Goal: Transaction & Acquisition: Purchase product/service

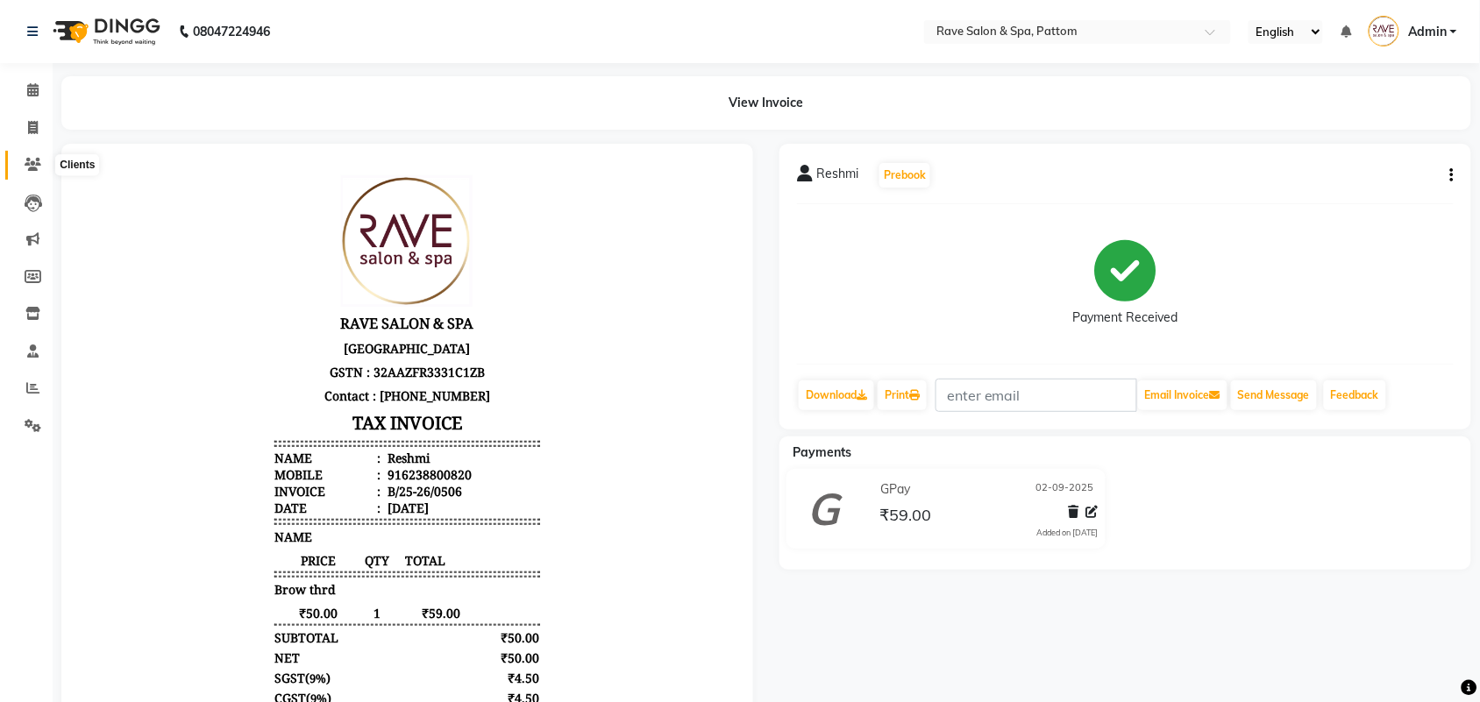
click at [36, 164] on icon at bounding box center [33, 164] width 17 height 13
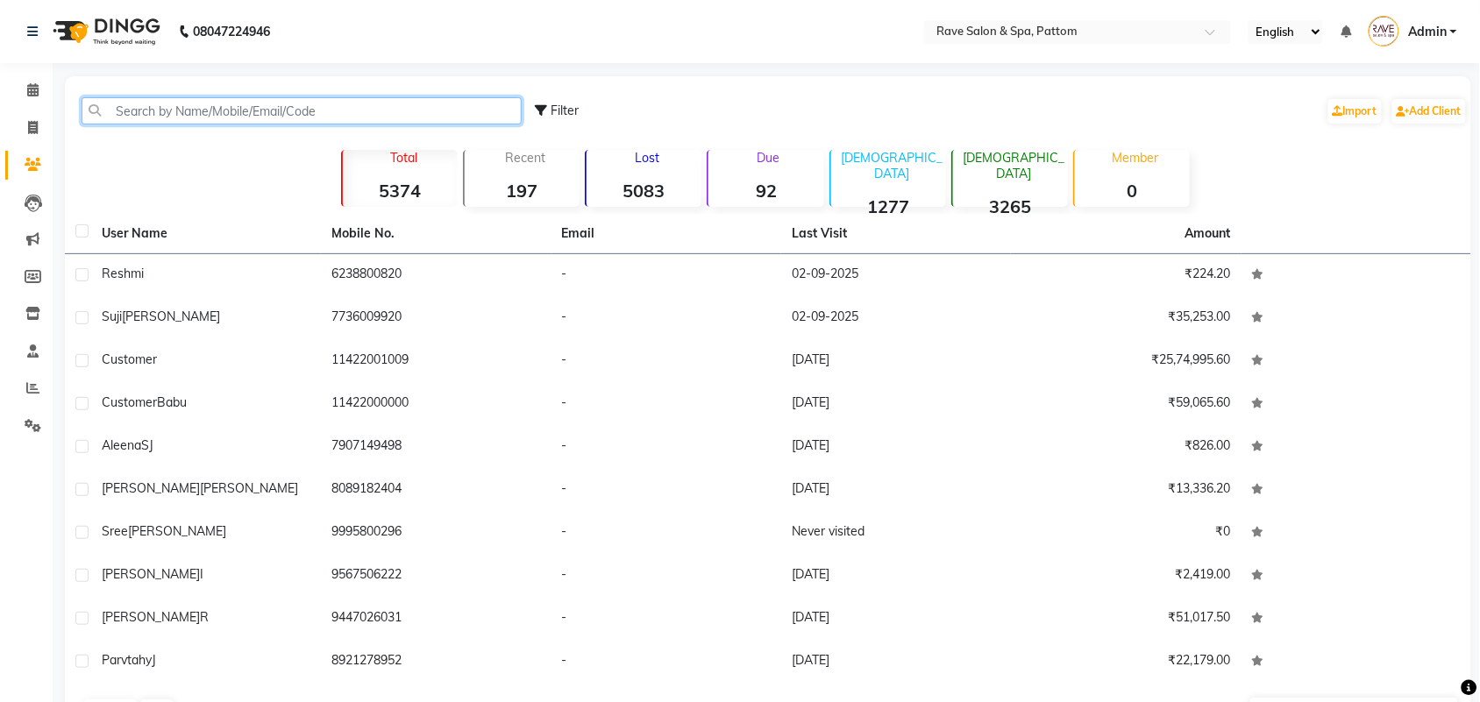
click at [160, 115] on input "text" at bounding box center [302, 110] width 440 height 27
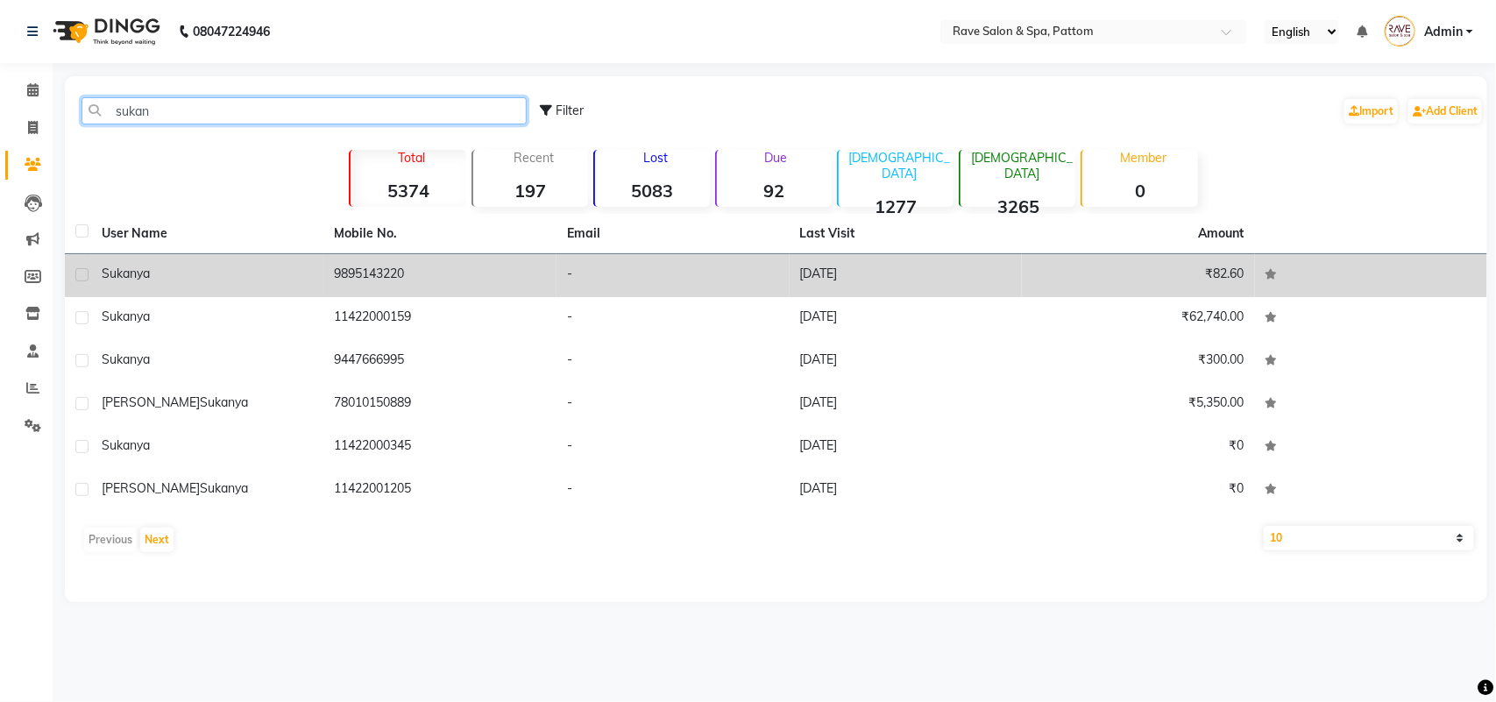
type input "sukan"
click at [343, 281] on td "9895143220" at bounding box center [440, 275] width 233 height 43
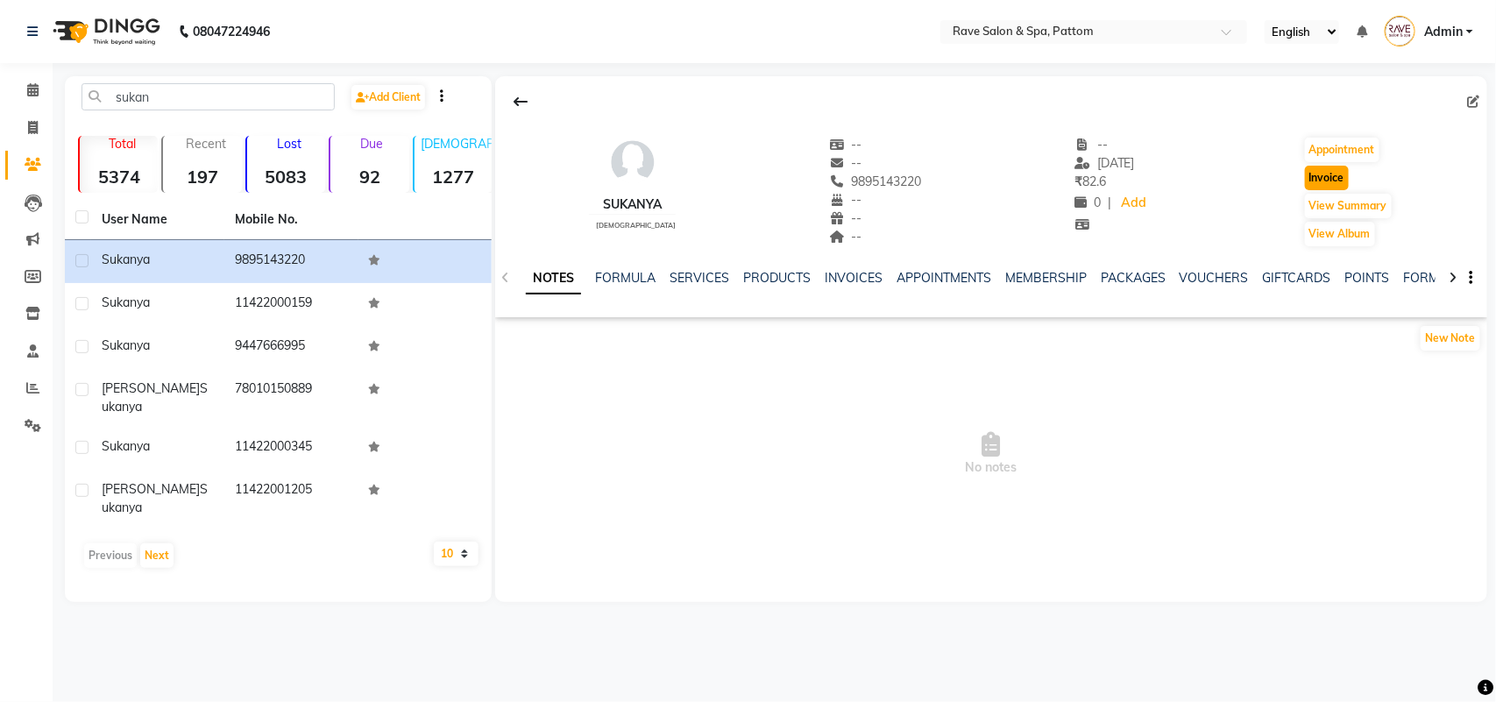
click at [1332, 171] on button "Invoice" at bounding box center [1327, 178] width 44 height 25
select select "service"
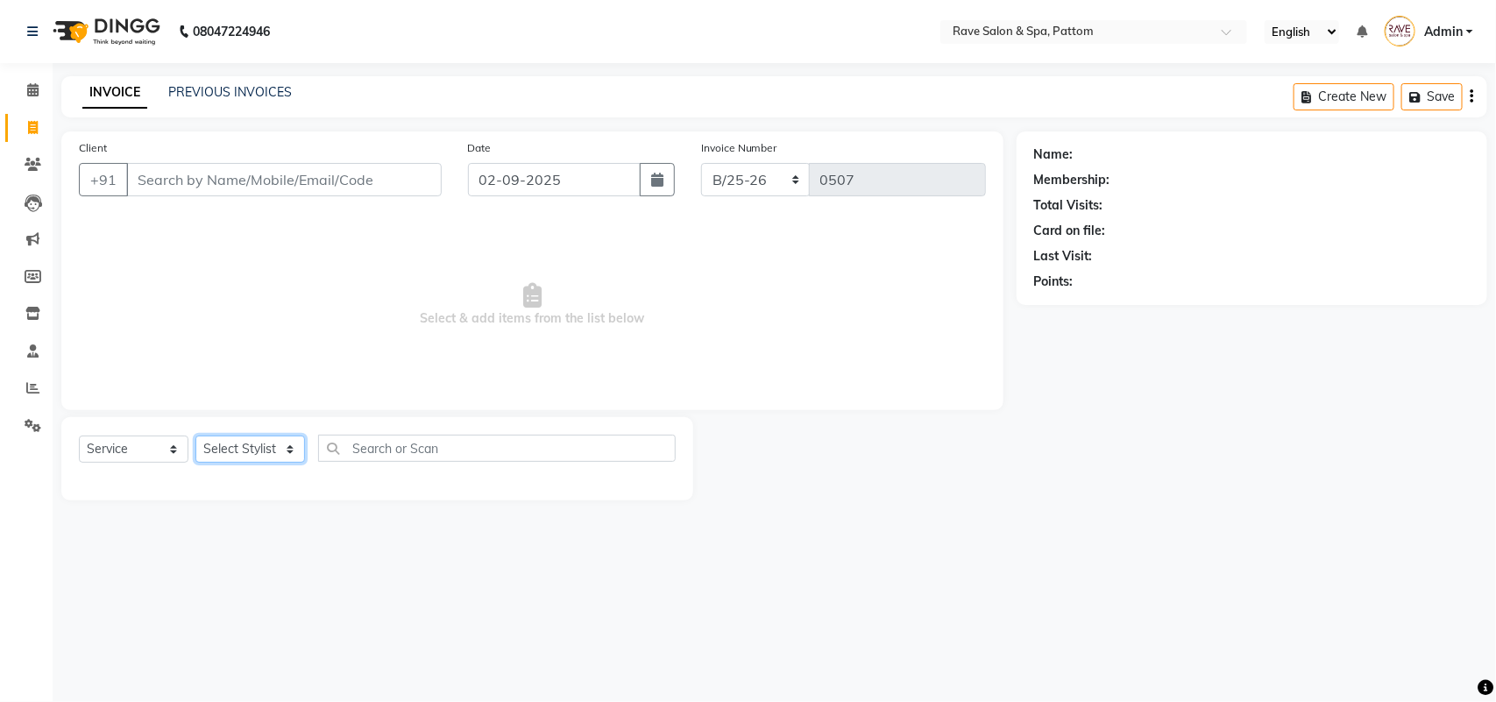
click at [232, 451] on select "Select Stylist" at bounding box center [250, 449] width 110 height 27
type input "9895143220"
select select "16740"
click at [195, 436] on select "Select Stylist Amal [PERSON_NAME] [PERSON_NAME] [PERSON_NAME] [PERSON_NAME] [PE…" at bounding box center [250, 449] width 110 height 27
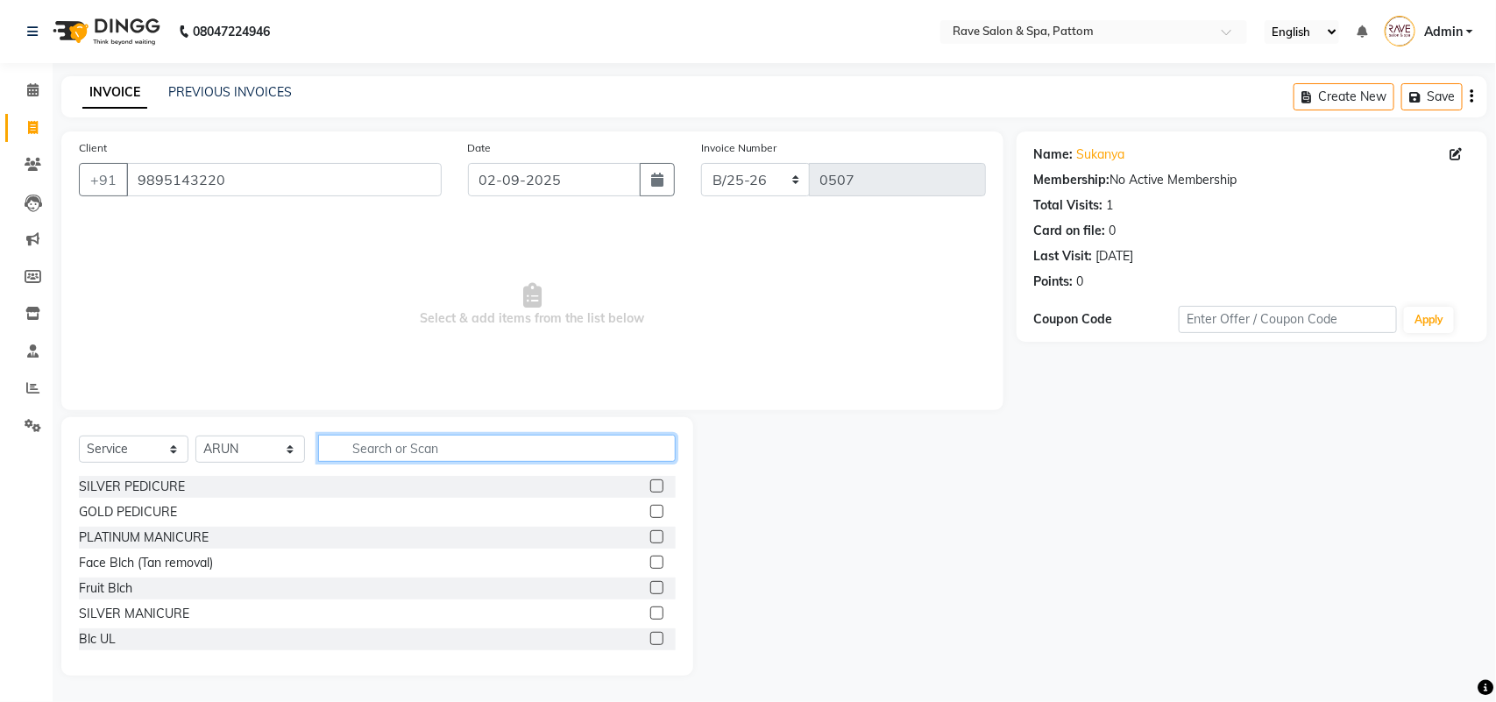
click at [391, 448] on input "text" at bounding box center [497, 448] width 358 height 27
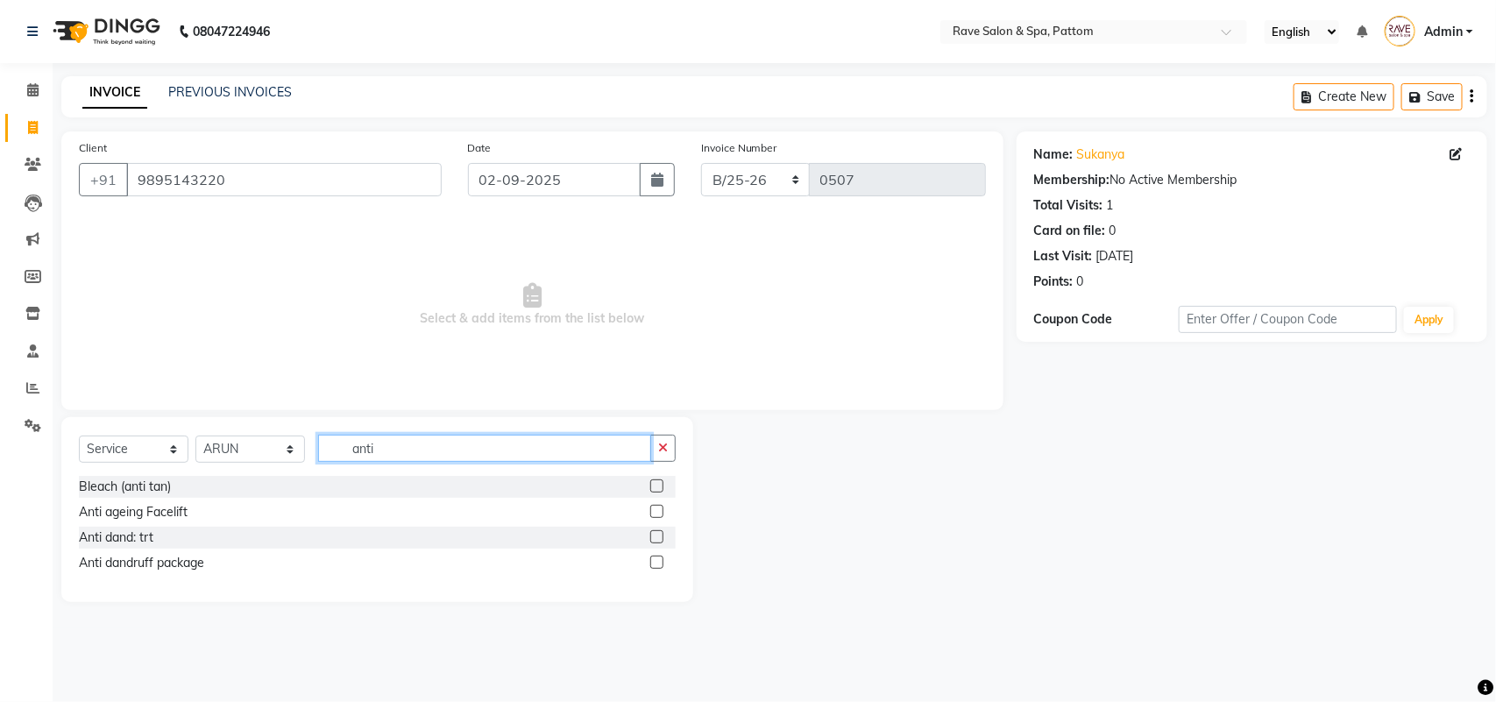
type input "anti"
click at [653, 532] on label at bounding box center [656, 536] width 13 height 13
click at [653, 532] on input "checkbox" at bounding box center [655, 537] width 11 height 11
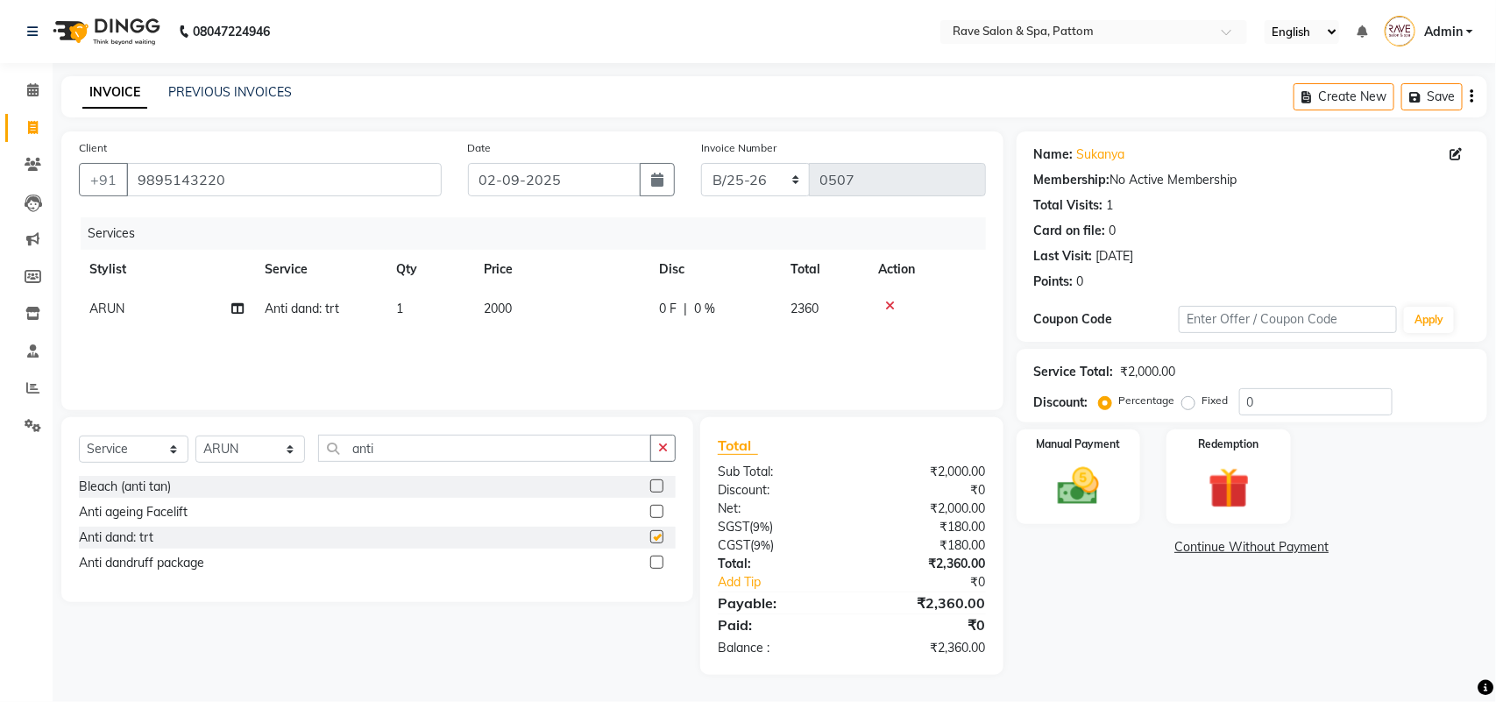
checkbox input "false"
click at [501, 305] on span "2000" at bounding box center [498, 309] width 28 height 16
select select "16740"
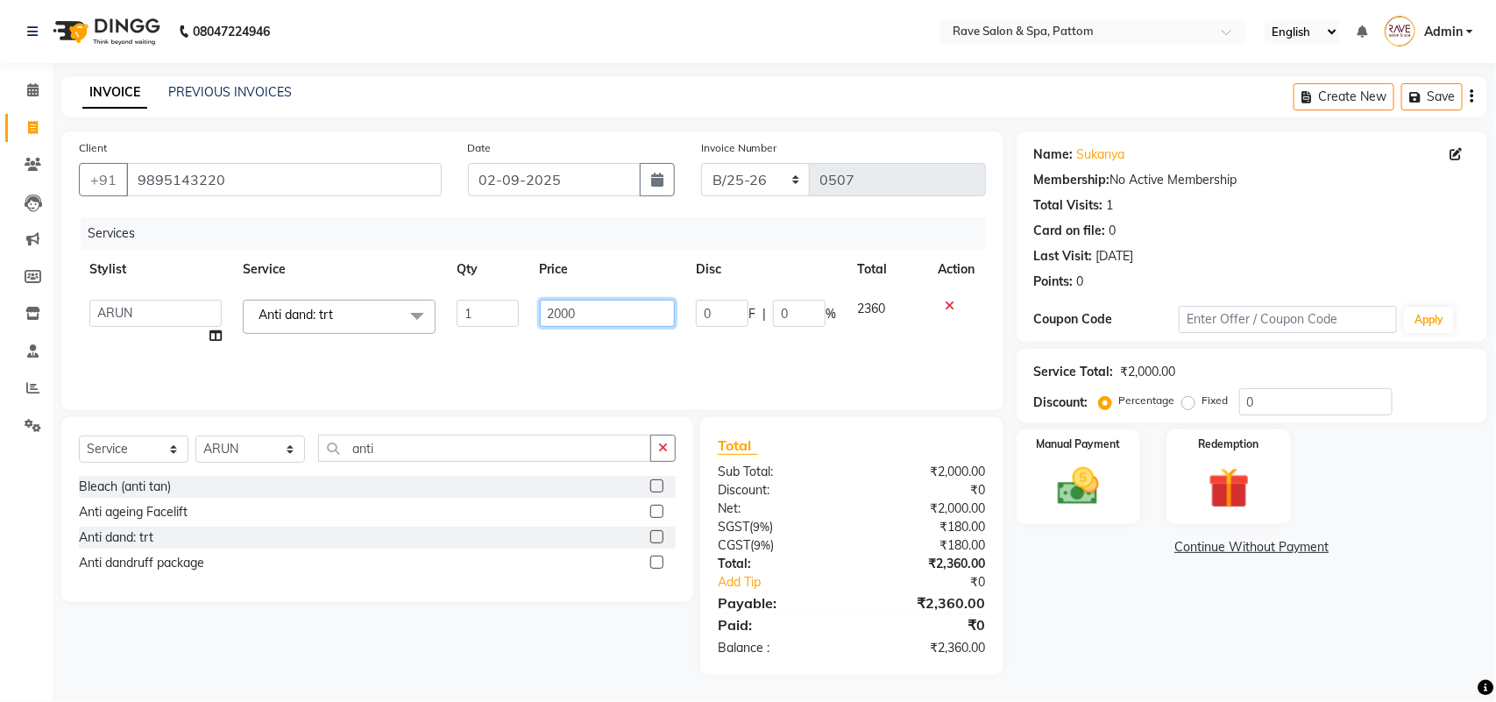
drag, startPoint x: 584, startPoint y: 309, endPoint x: 479, endPoint y: 329, distance: 106.9
click at [479, 329] on tr "Amal Amit Anand ANU Aravind ARUN Bhawana Bibek Bijay Rai Bipendra DEEPAK Gulsha…" at bounding box center [532, 322] width 907 height 67
click at [451, 370] on div "Services Stylist Service Qty Price Disc Total Action Amal Amit Anand ANU Aravin…" at bounding box center [532, 304] width 907 height 175
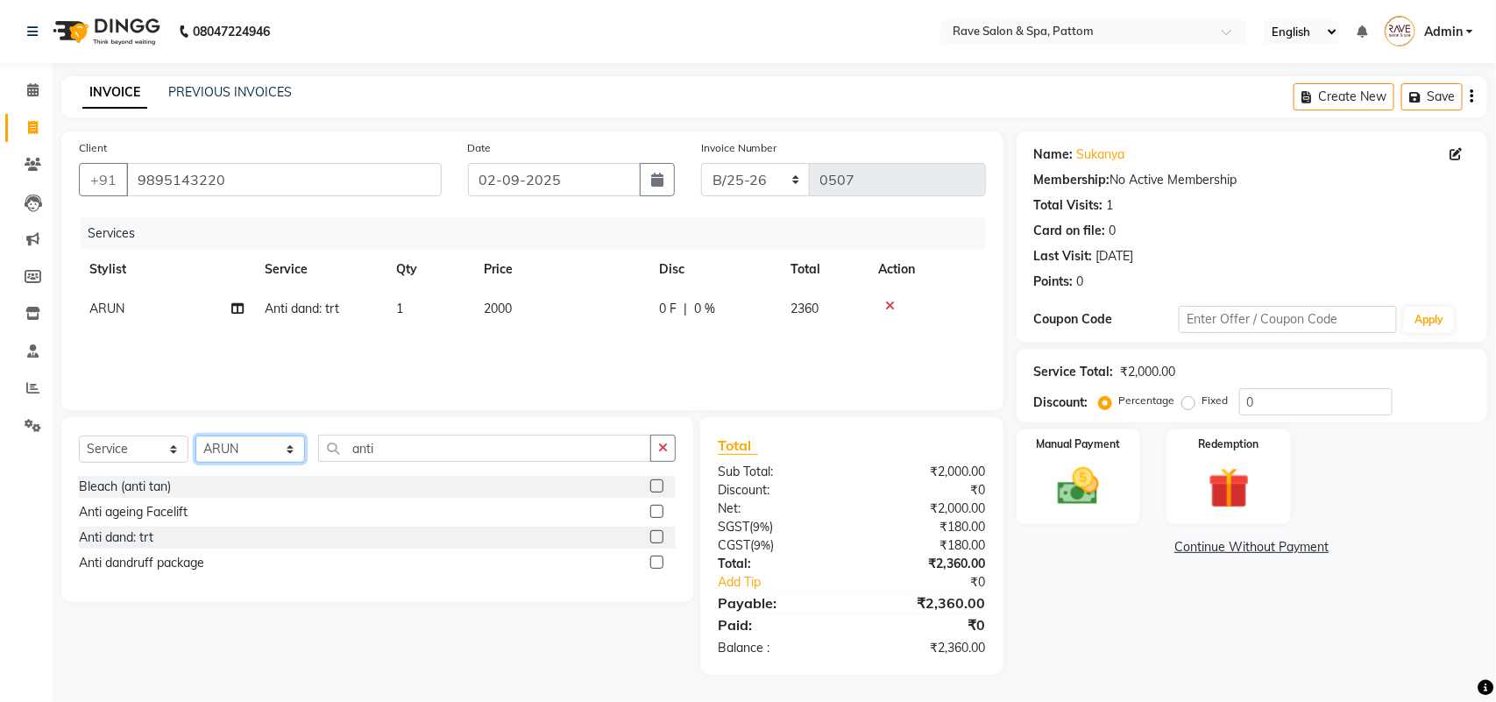
click at [226, 456] on select "Select Stylist Amal Amit Anand ANU Aravind ARUN Bhawana Bibek Bijay Rai Bipendr…" at bounding box center [250, 449] width 110 height 27
select select "86200"
click at [195, 436] on select "Select Stylist Amal Amit Anand ANU Aravind ARUN Bhawana Bibek Bijay Rai Bipendr…" at bounding box center [250, 449] width 110 height 27
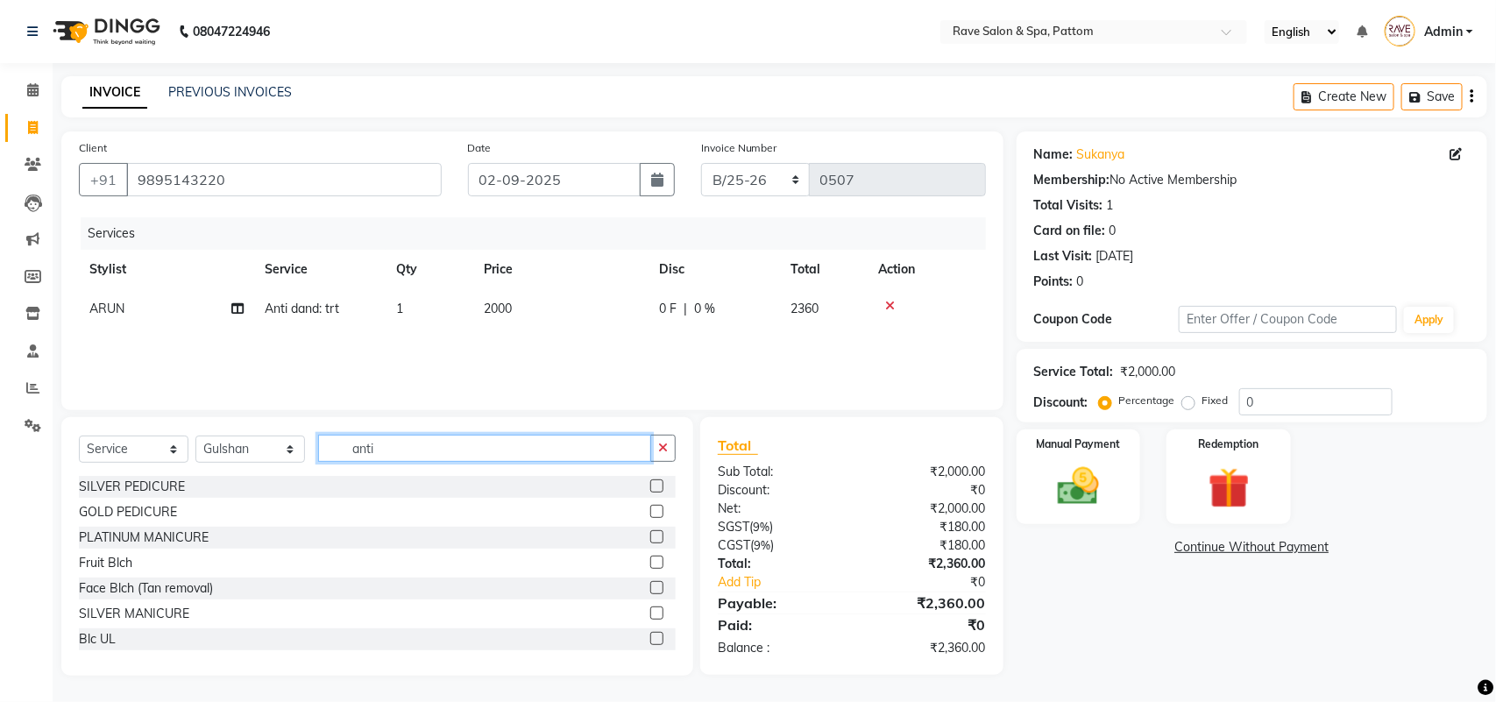
drag, startPoint x: 401, startPoint y: 444, endPoint x: 309, endPoint y: 465, distance: 95.3
click at [309, 465] on div "Select Service Product Membership Package Voucher Prepaid Gift Card Select Styl…" at bounding box center [377, 455] width 597 height 41
type input "cl"
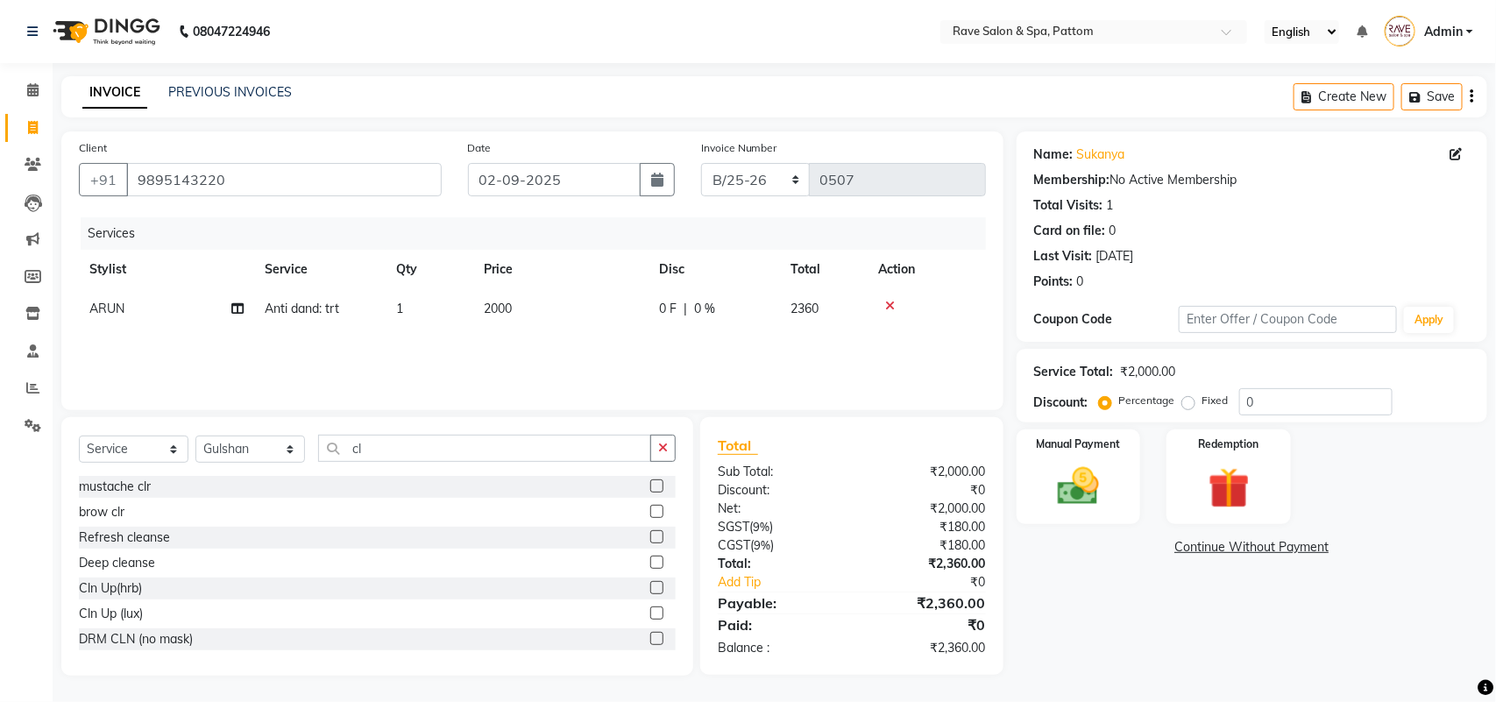
click at [650, 536] on label at bounding box center [656, 536] width 13 height 13
click at [650, 536] on input "checkbox" at bounding box center [655, 537] width 11 height 11
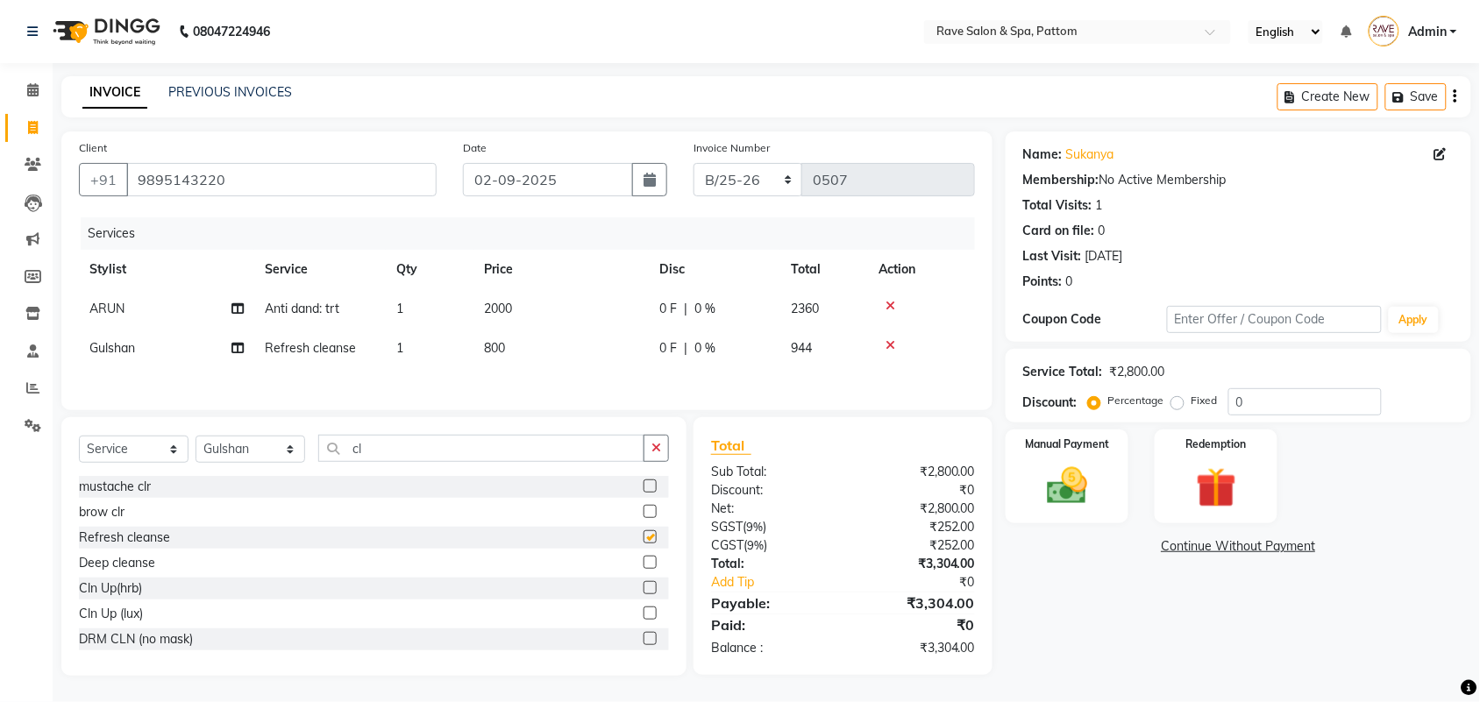
checkbox input "false"
drag, startPoint x: 362, startPoint y: 452, endPoint x: 335, endPoint y: 460, distance: 28.3
click at [335, 460] on input "cl" at bounding box center [481, 448] width 326 height 27
type input "thr"
click at [643, 493] on label at bounding box center [649, 486] width 13 height 13
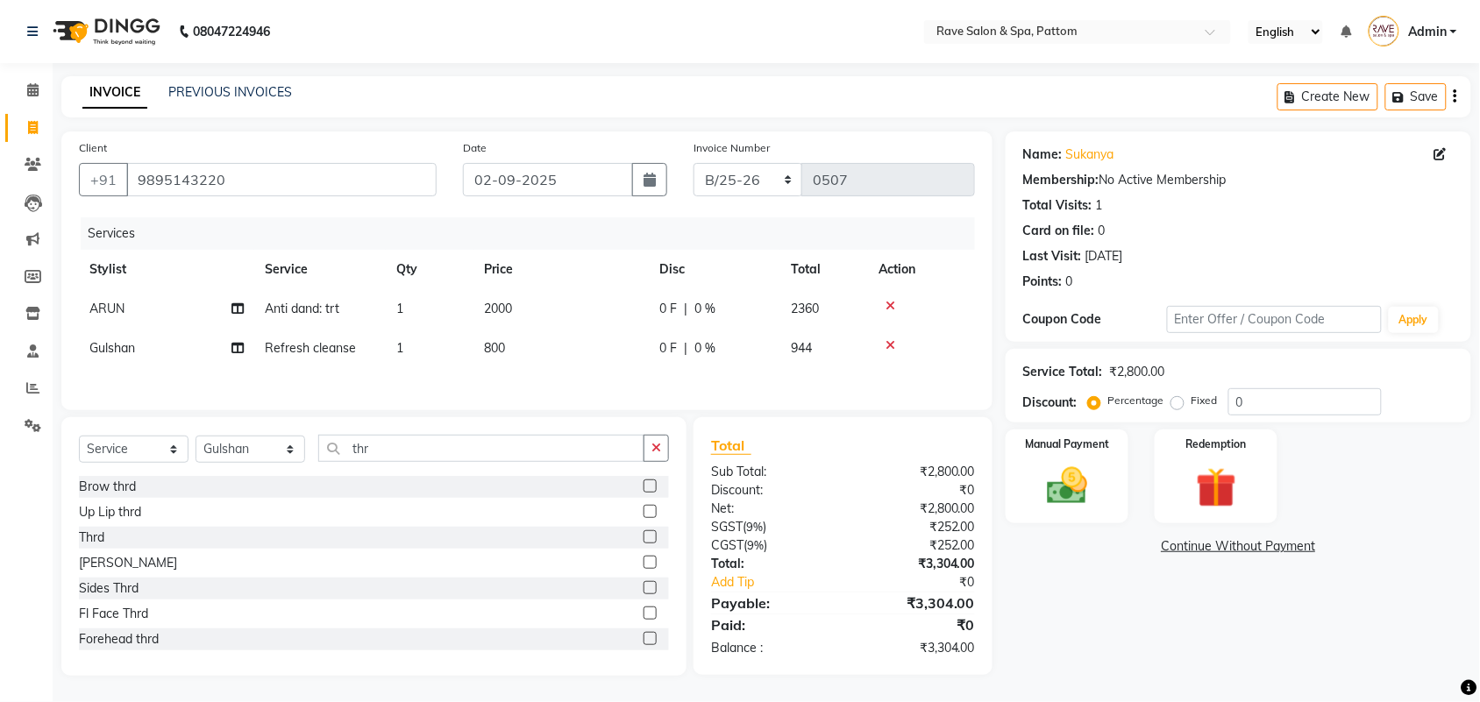
click at [643, 493] on input "checkbox" at bounding box center [648, 486] width 11 height 11
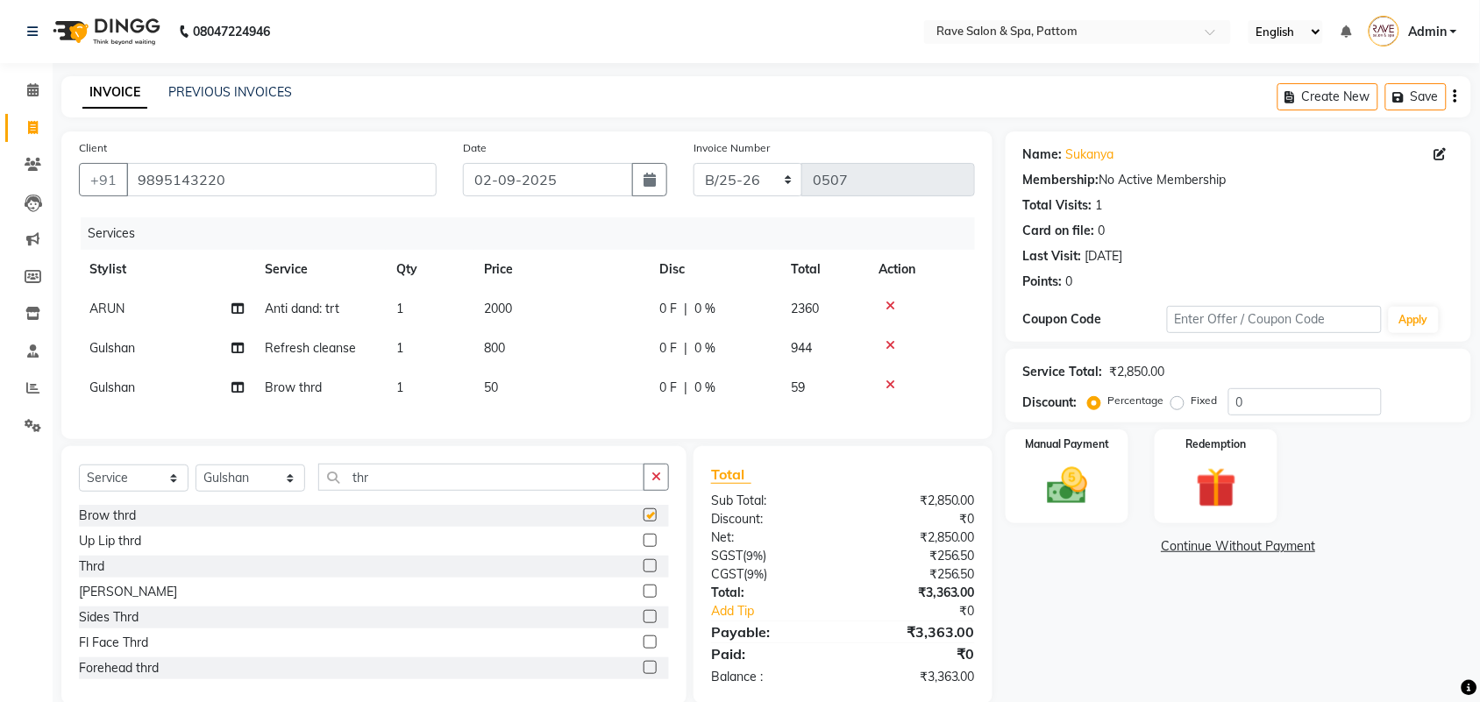
checkbox input "false"
click at [1065, 493] on img at bounding box center [1067, 486] width 68 height 48
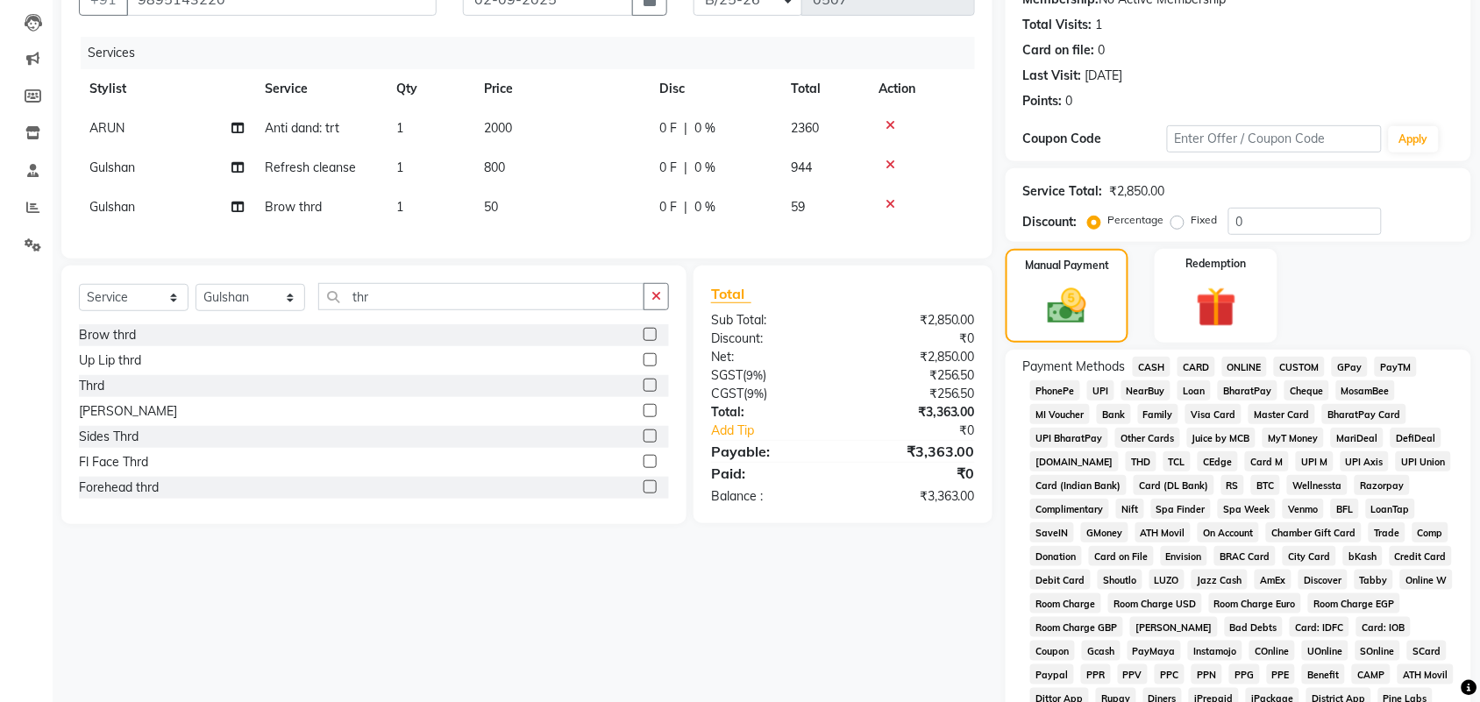
scroll to position [219, 0]
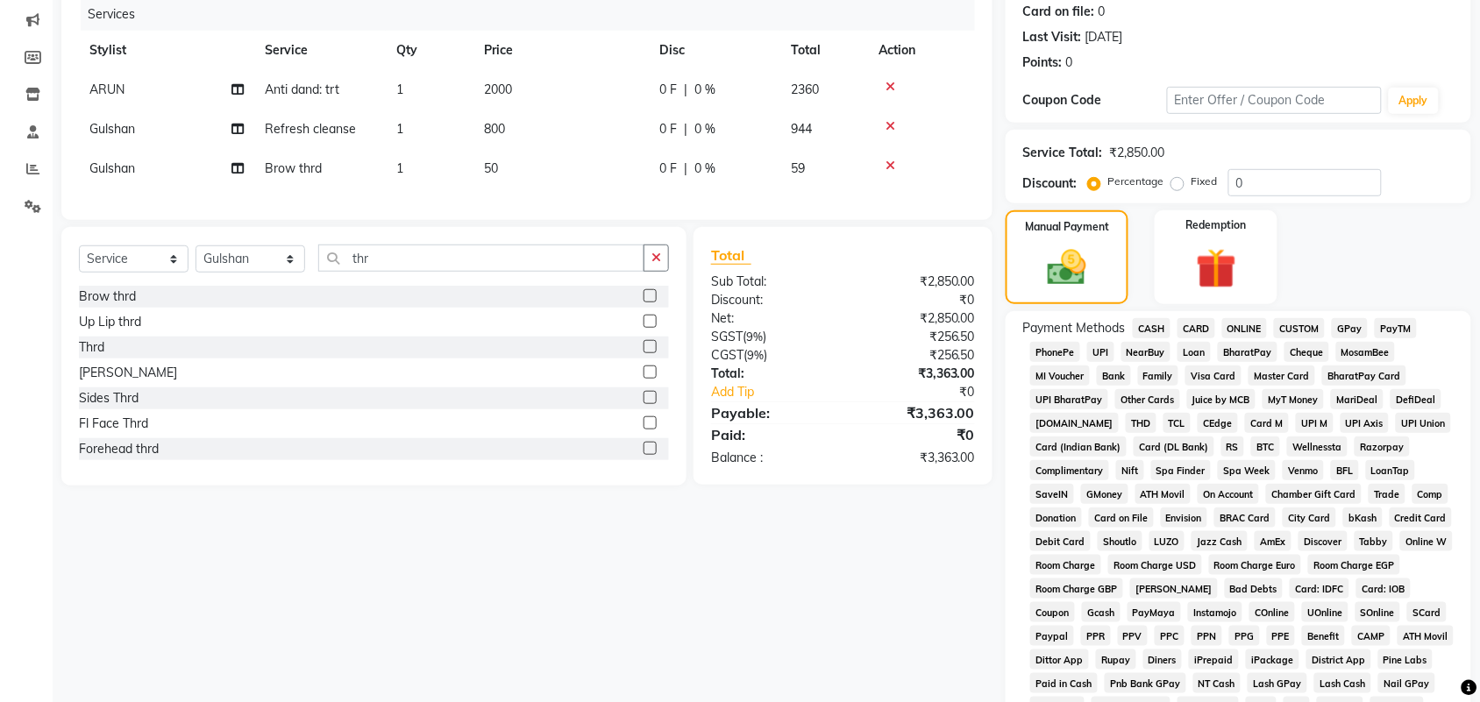
click at [1343, 325] on span "GPay" at bounding box center [1350, 328] width 36 height 20
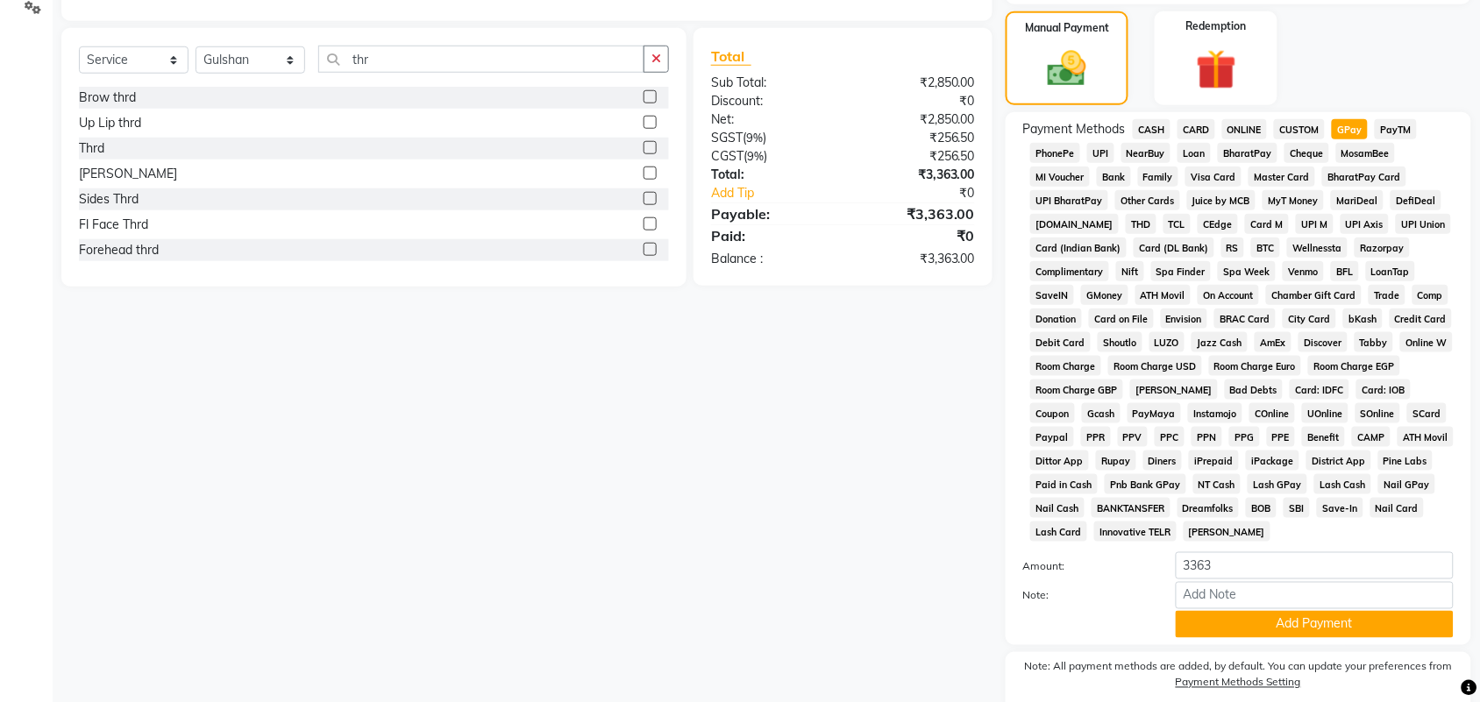
scroll to position [438, 0]
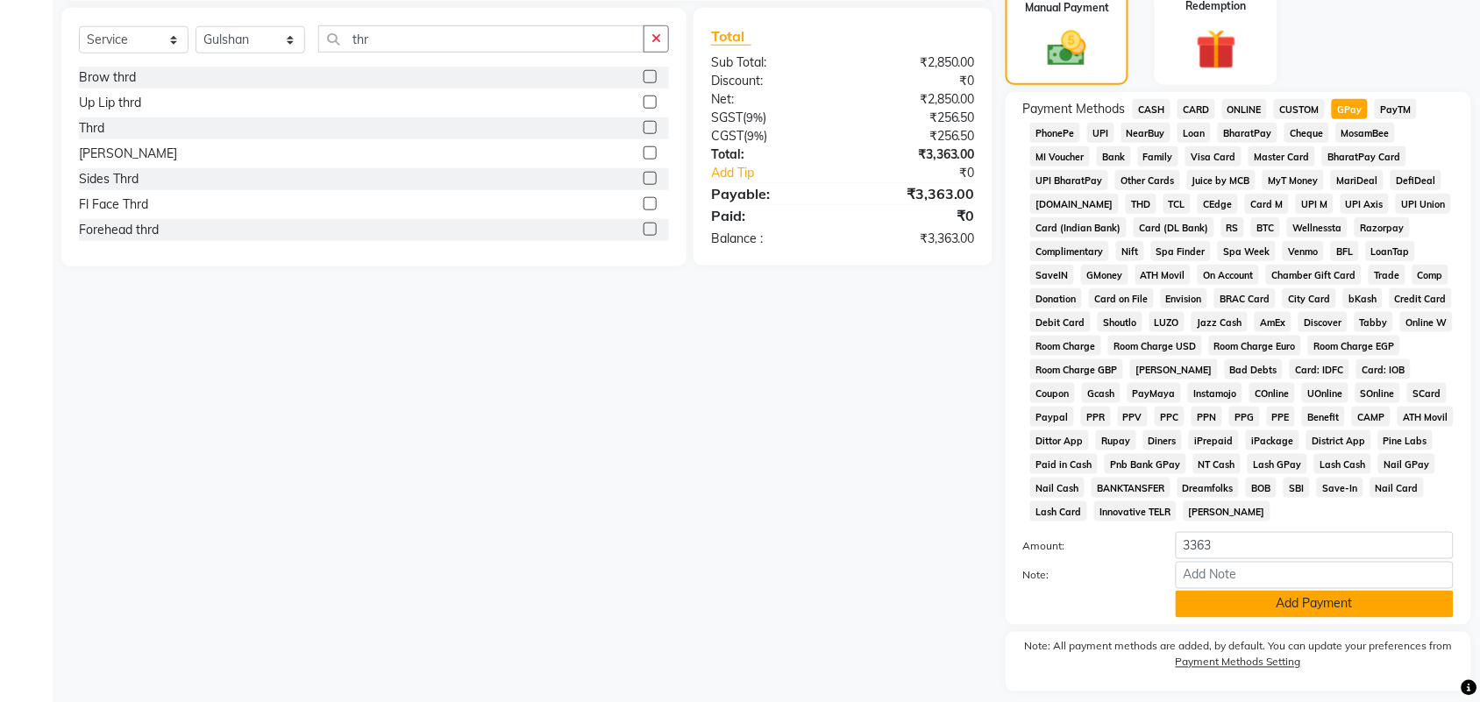
click at [1181, 601] on button "Add Payment" at bounding box center [1315, 604] width 278 height 27
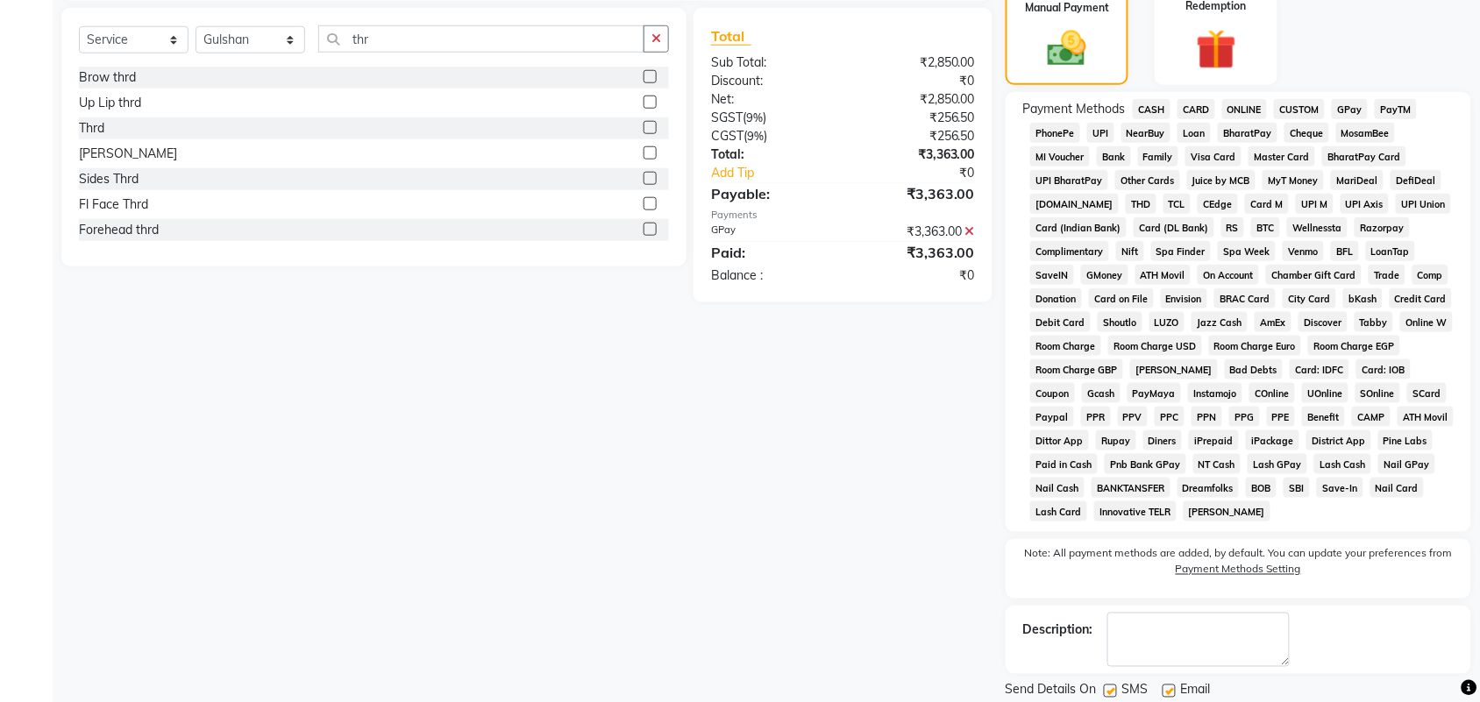
click at [1110, 690] on label at bounding box center [1110, 691] width 13 height 13
click at [1110, 690] on input "checkbox" at bounding box center [1109, 691] width 11 height 11
checkbox input "false"
click at [1169, 693] on label at bounding box center [1168, 691] width 13 height 13
click at [1169, 693] on input "checkbox" at bounding box center [1167, 691] width 11 height 11
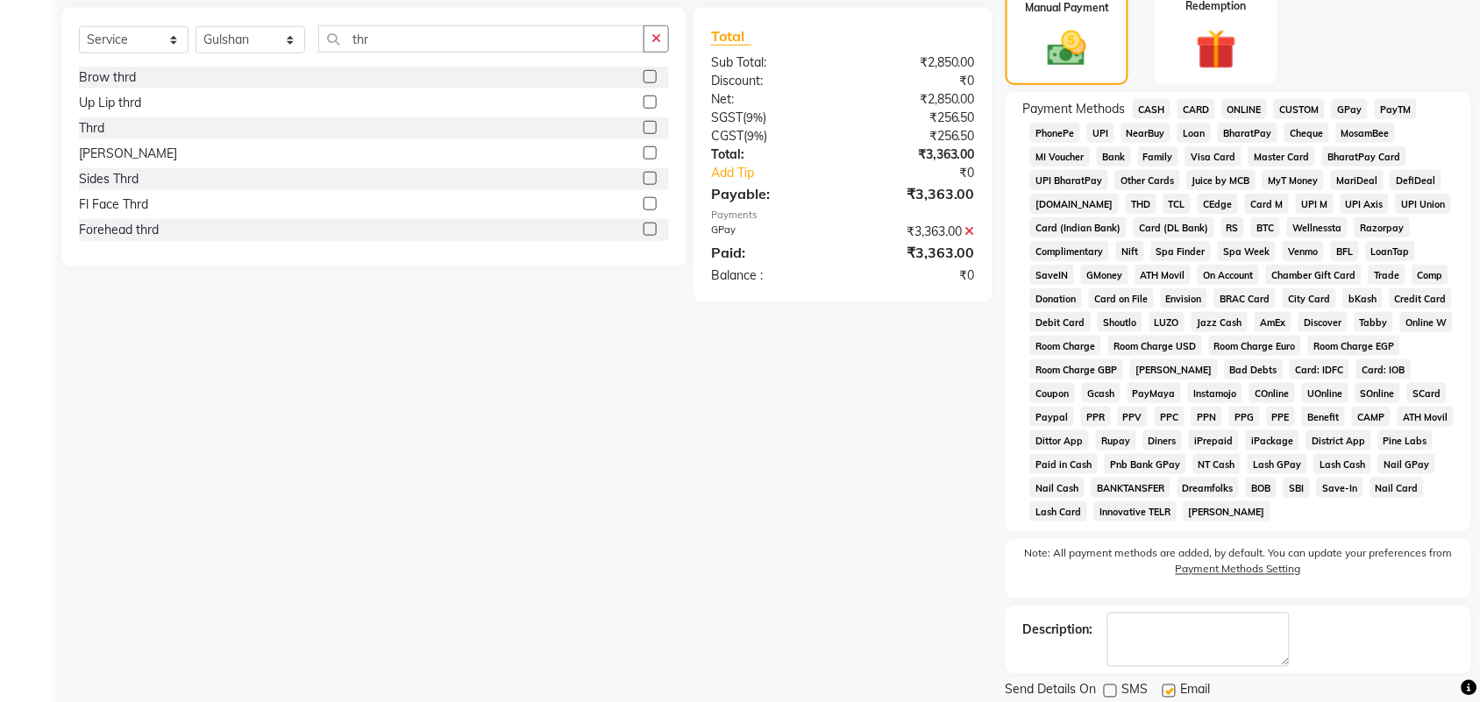
checkbox input "false"
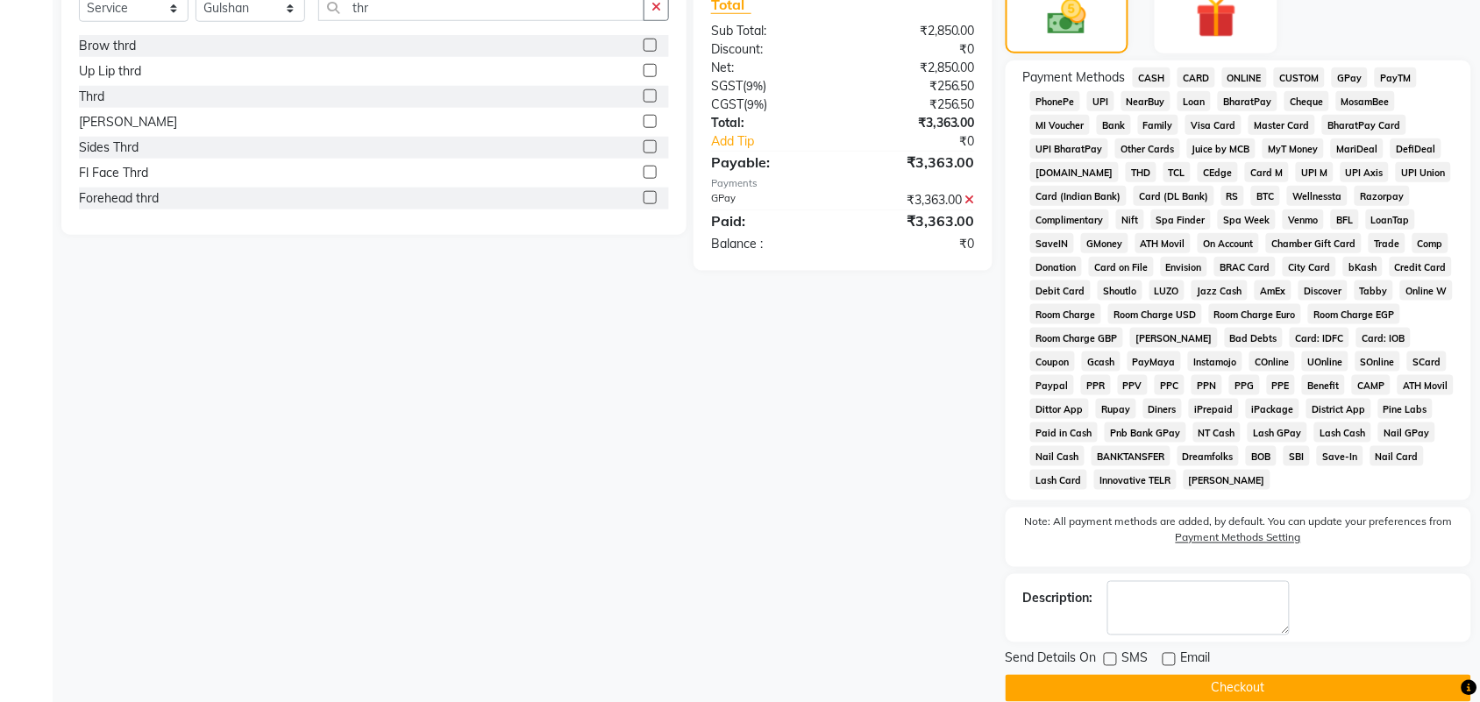
scroll to position [496, 0]
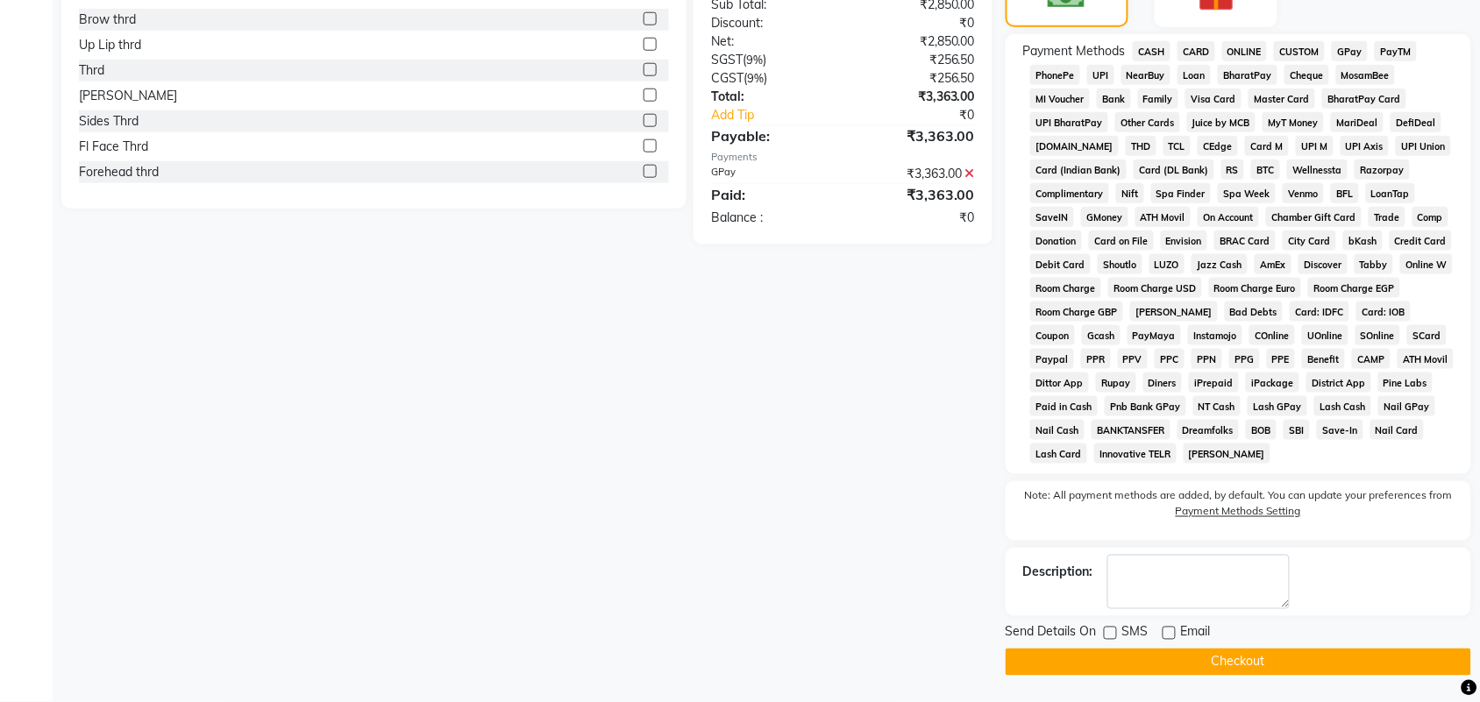
click at [1151, 660] on button "Checkout" at bounding box center [1237, 662] width 465 height 27
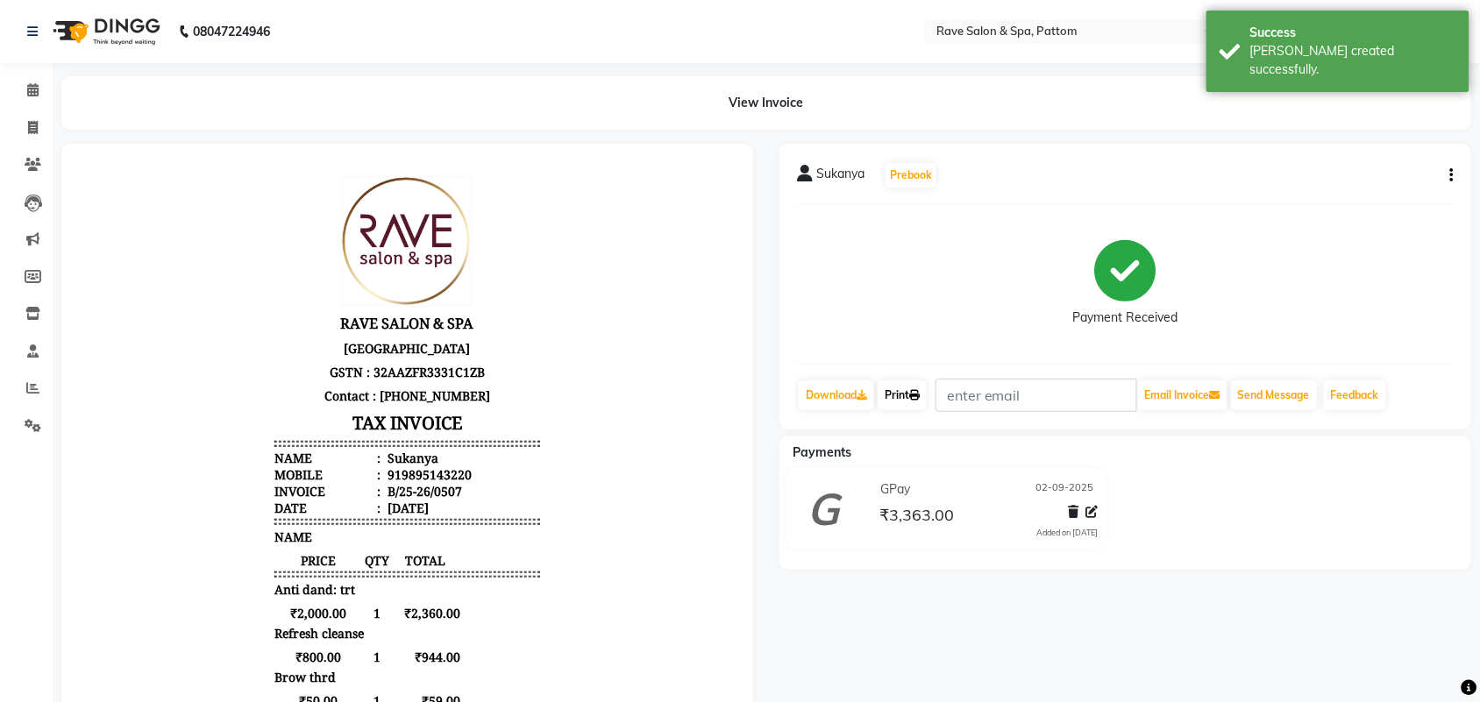
click at [919, 403] on link "Print" at bounding box center [901, 395] width 49 height 30
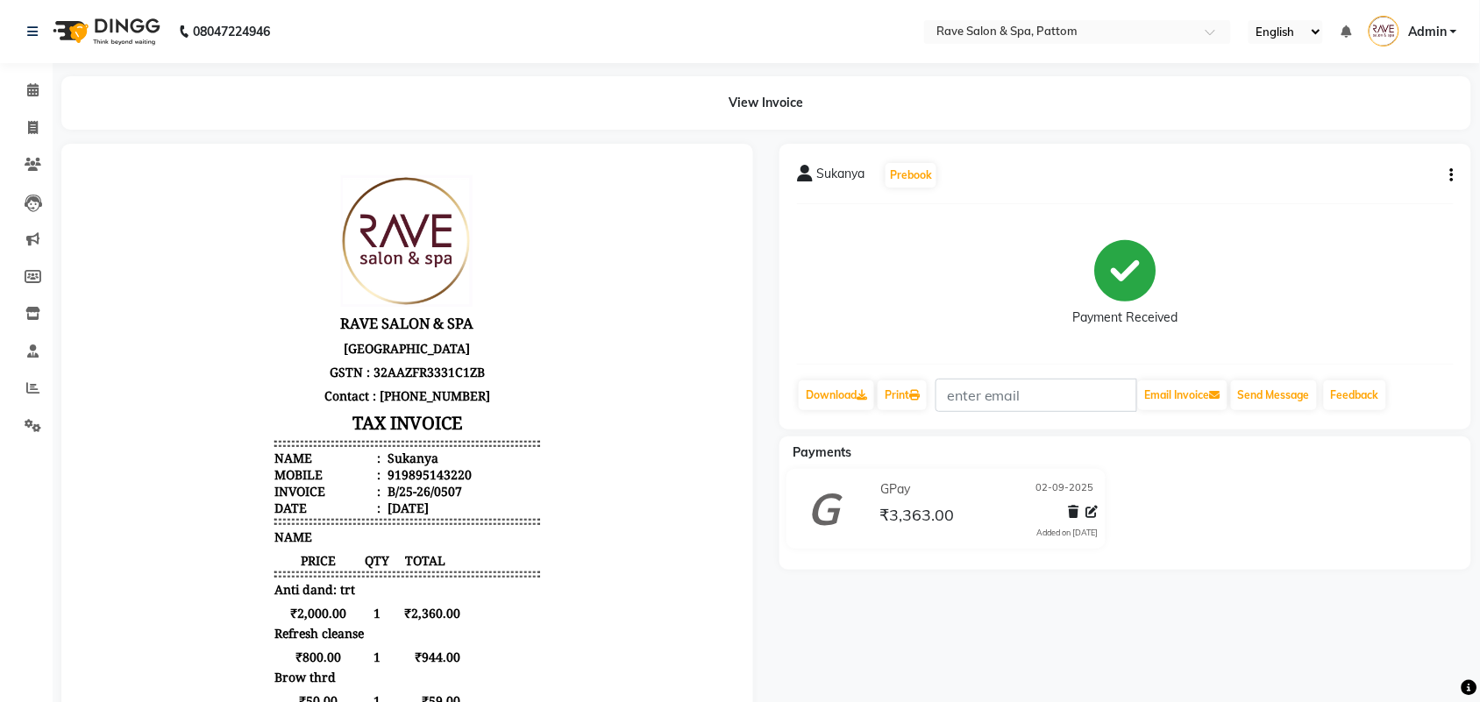
click at [48, 167] on div at bounding box center [407, 546] width 718 height 804
click at [32, 163] on icon at bounding box center [33, 164] width 17 height 13
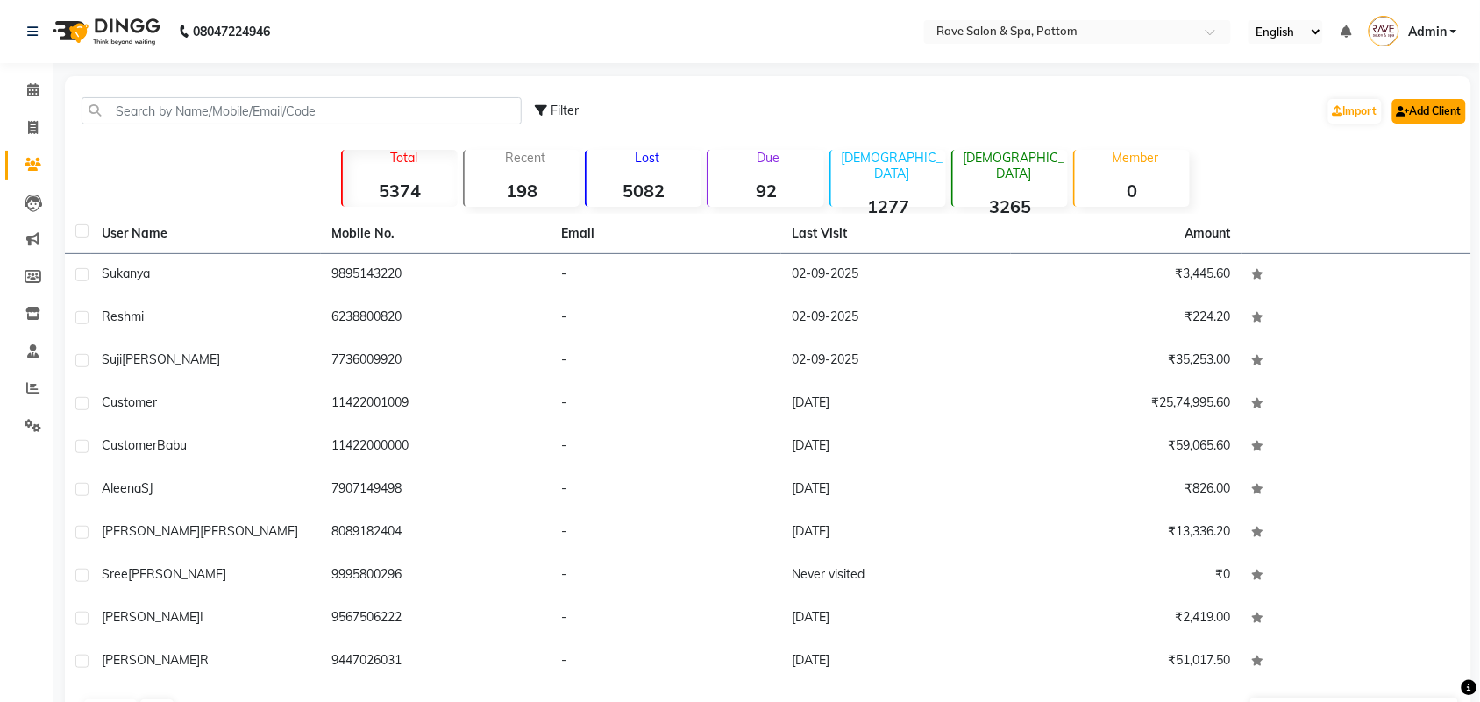
click at [1443, 108] on link "Add Client" at bounding box center [1429, 111] width 74 height 25
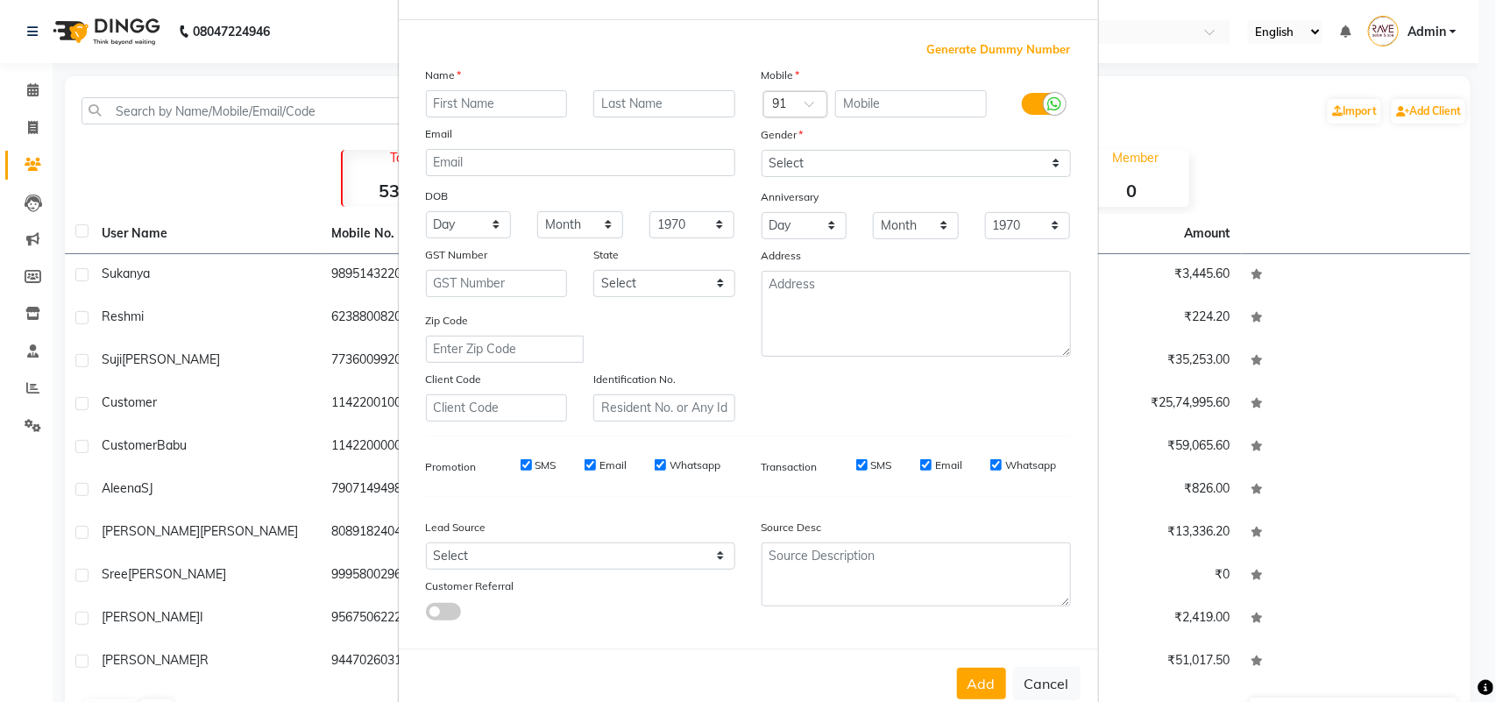
scroll to position [101, 0]
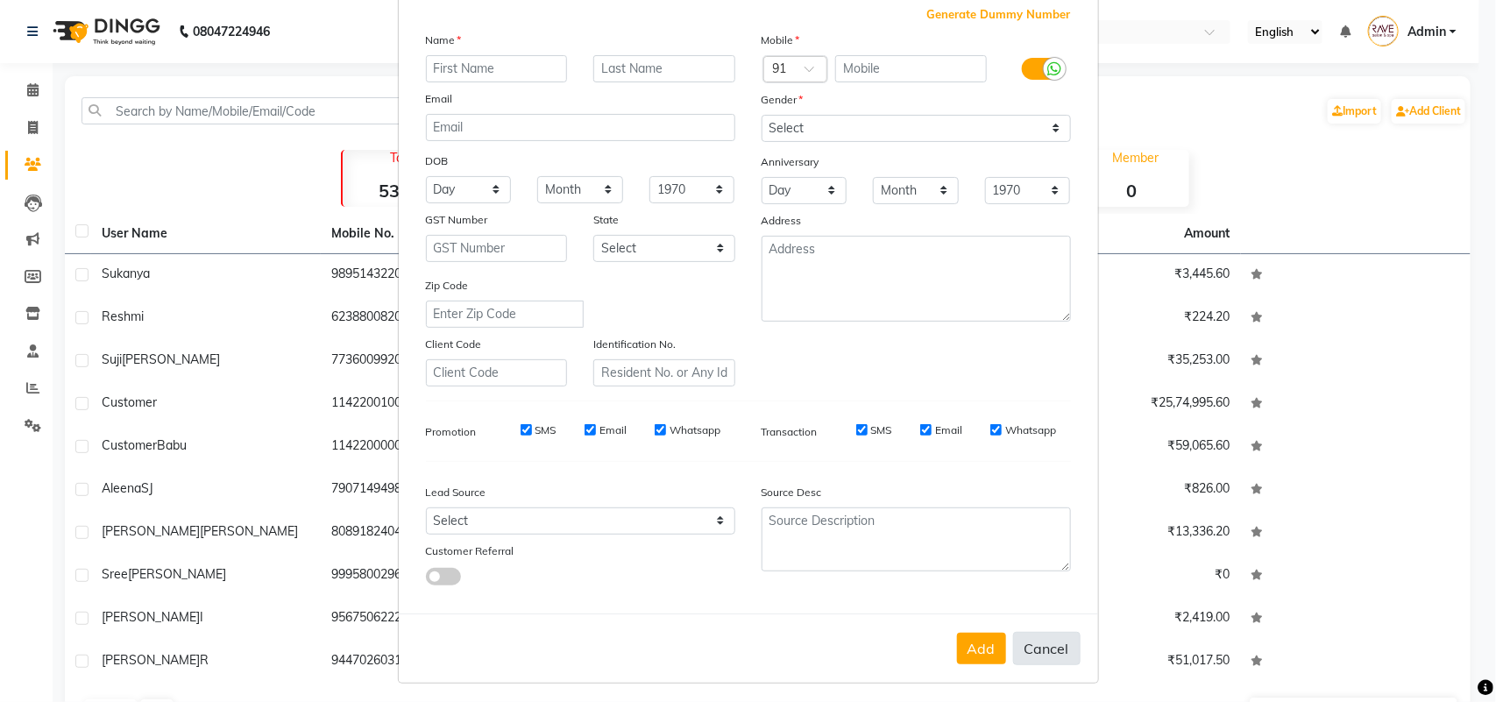
click at [1021, 650] on button "Cancel" at bounding box center [1046, 648] width 67 height 33
select select
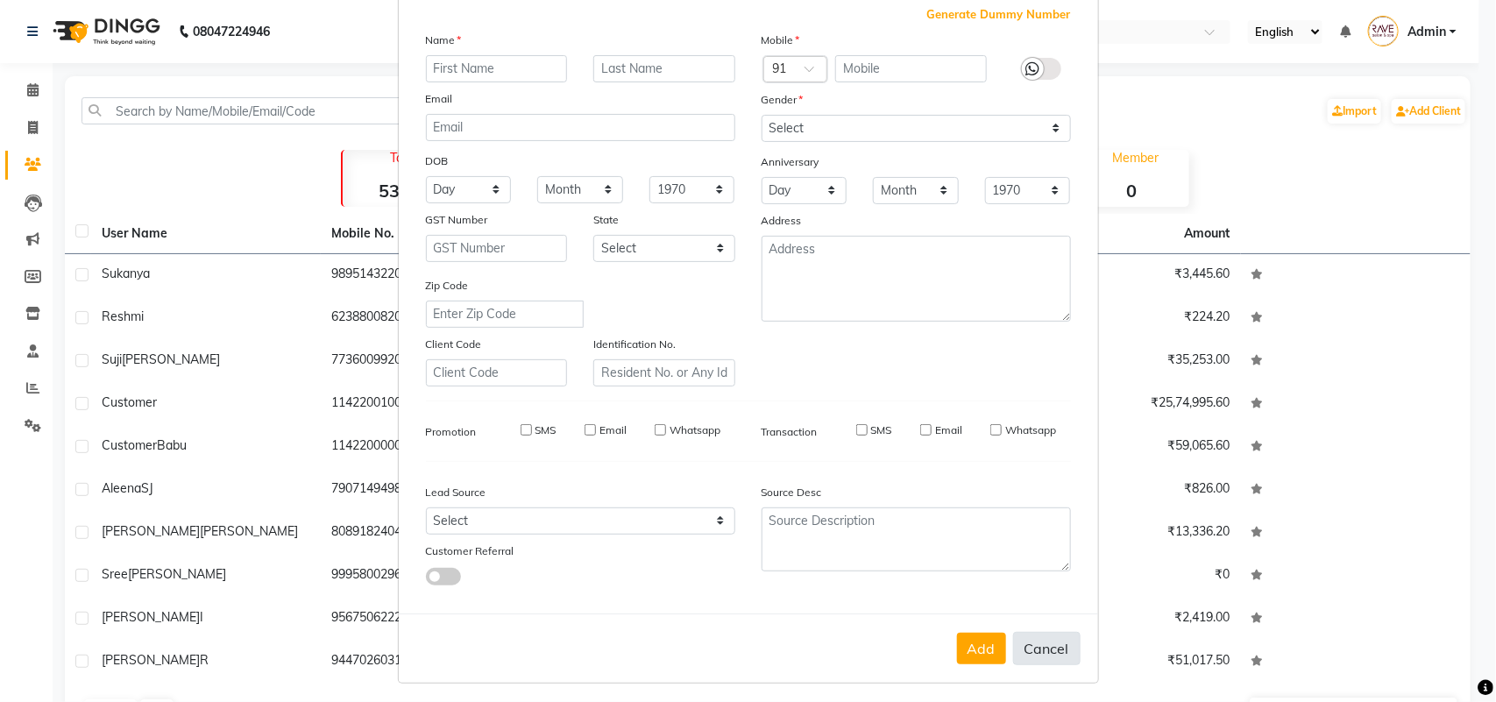
select select
checkbox input "false"
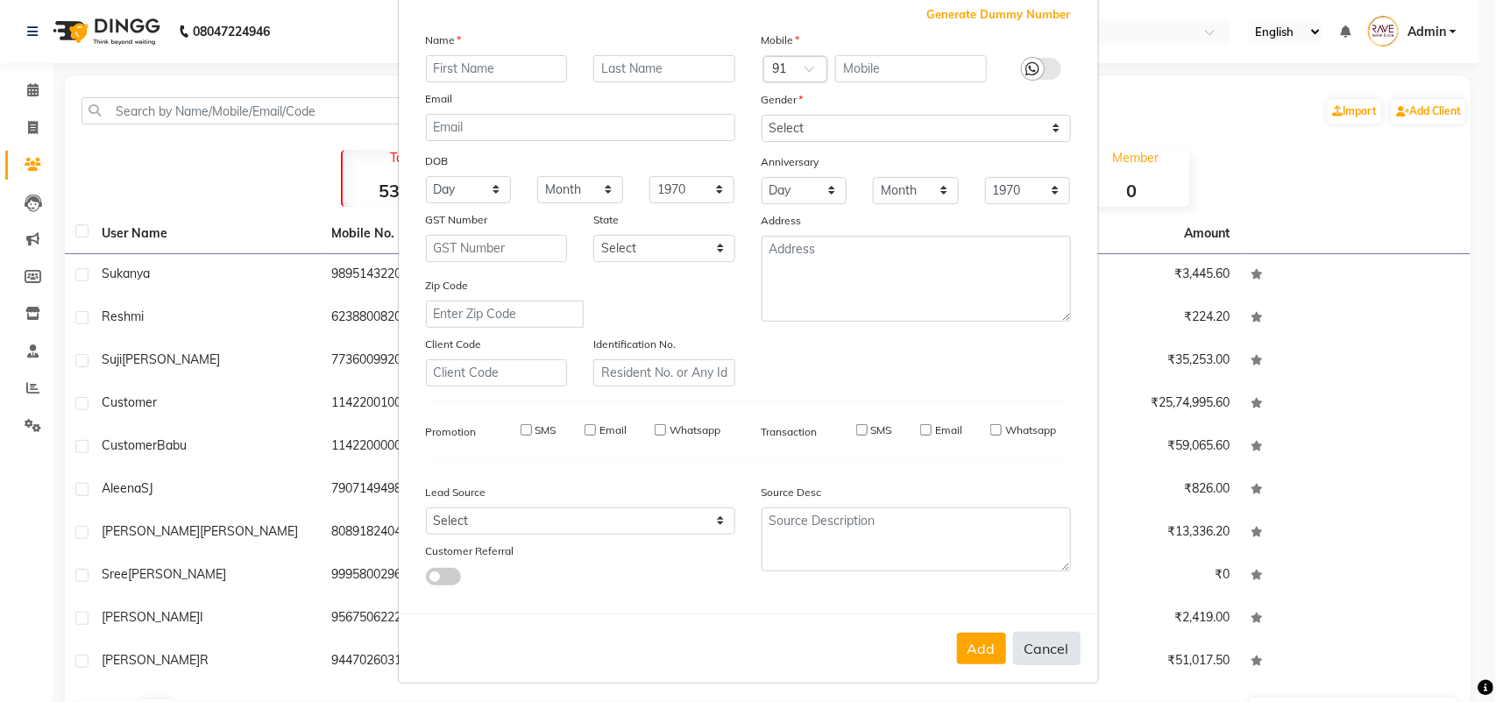
checkbox input "false"
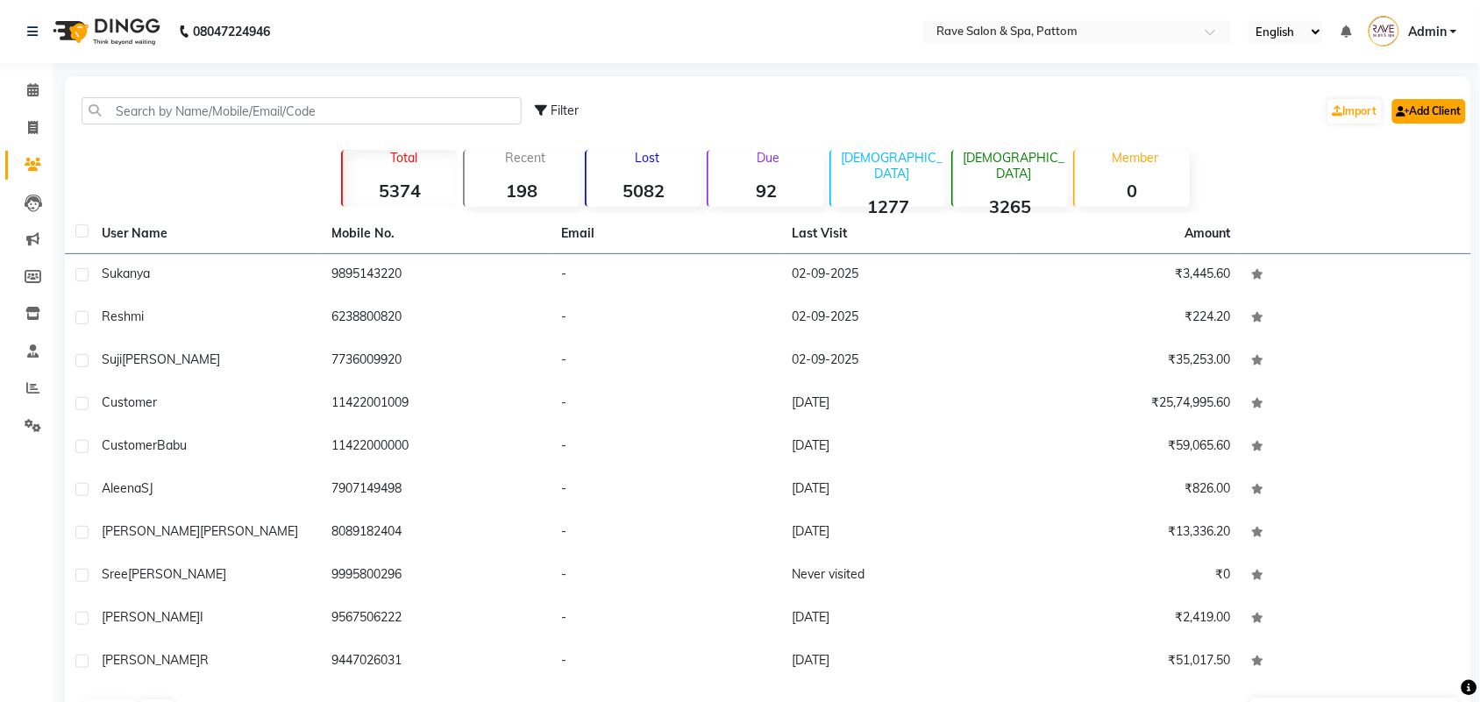
click at [1412, 117] on link "Add Client" at bounding box center [1429, 111] width 74 height 25
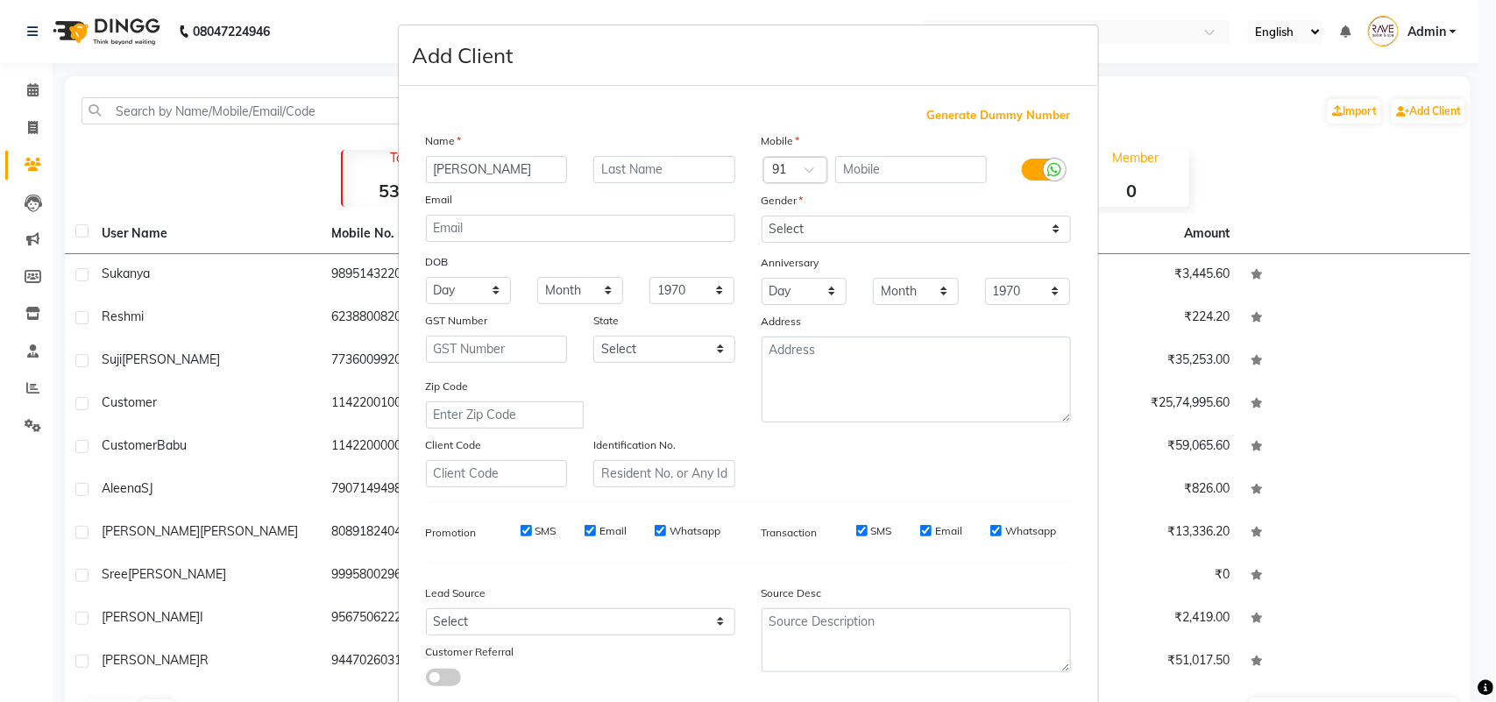
type input "Goutham"
click at [839, 229] on select "Select Male Female Other Prefer Not To Say" at bounding box center [916, 229] width 309 height 27
select select "male"
click at [762, 216] on select "Select Male Female Other Prefer Not To Say" at bounding box center [916, 229] width 309 height 27
click at [866, 169] on input "text" at bounding box center [911, 169] width 152 height 27
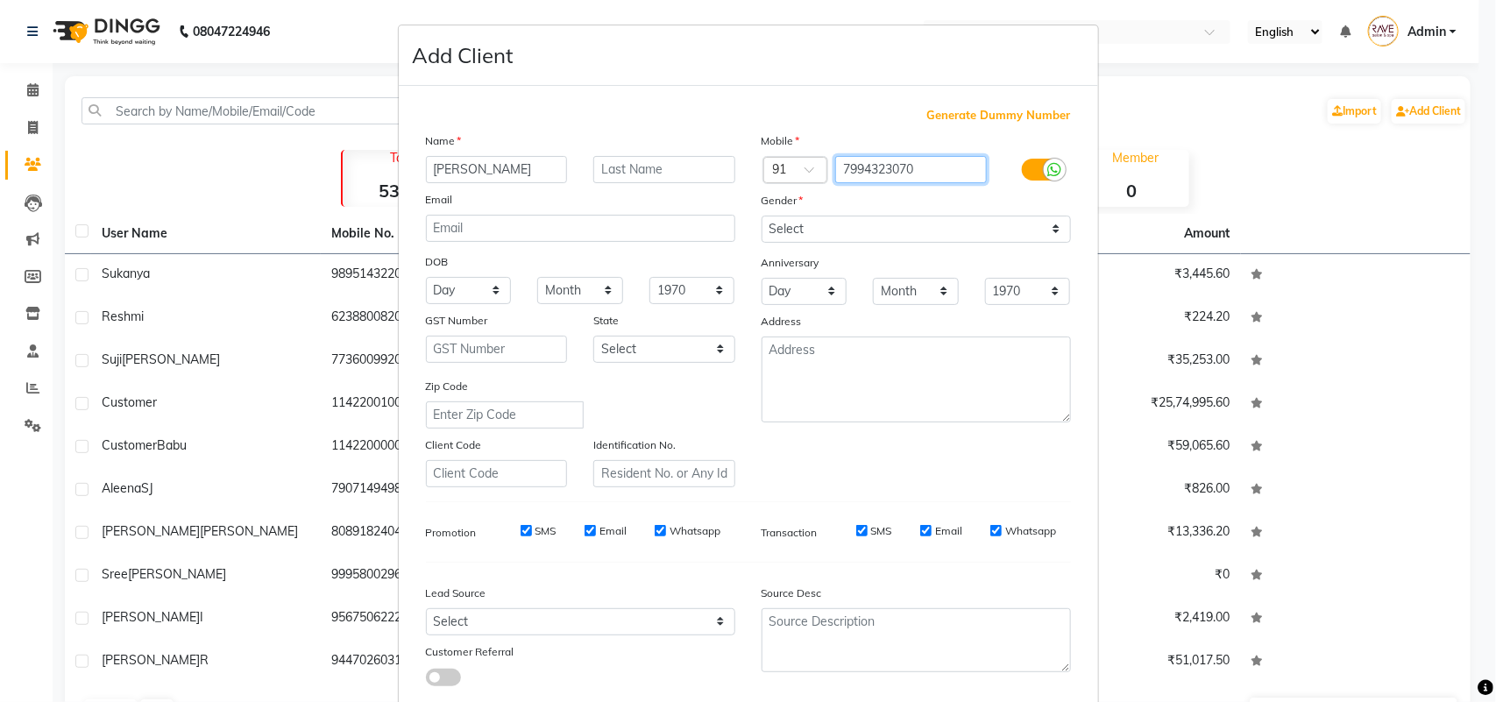
type input "7994323070"
click at [660, 172] on input "text" at bounding box center [664, 169] width 142 height 27
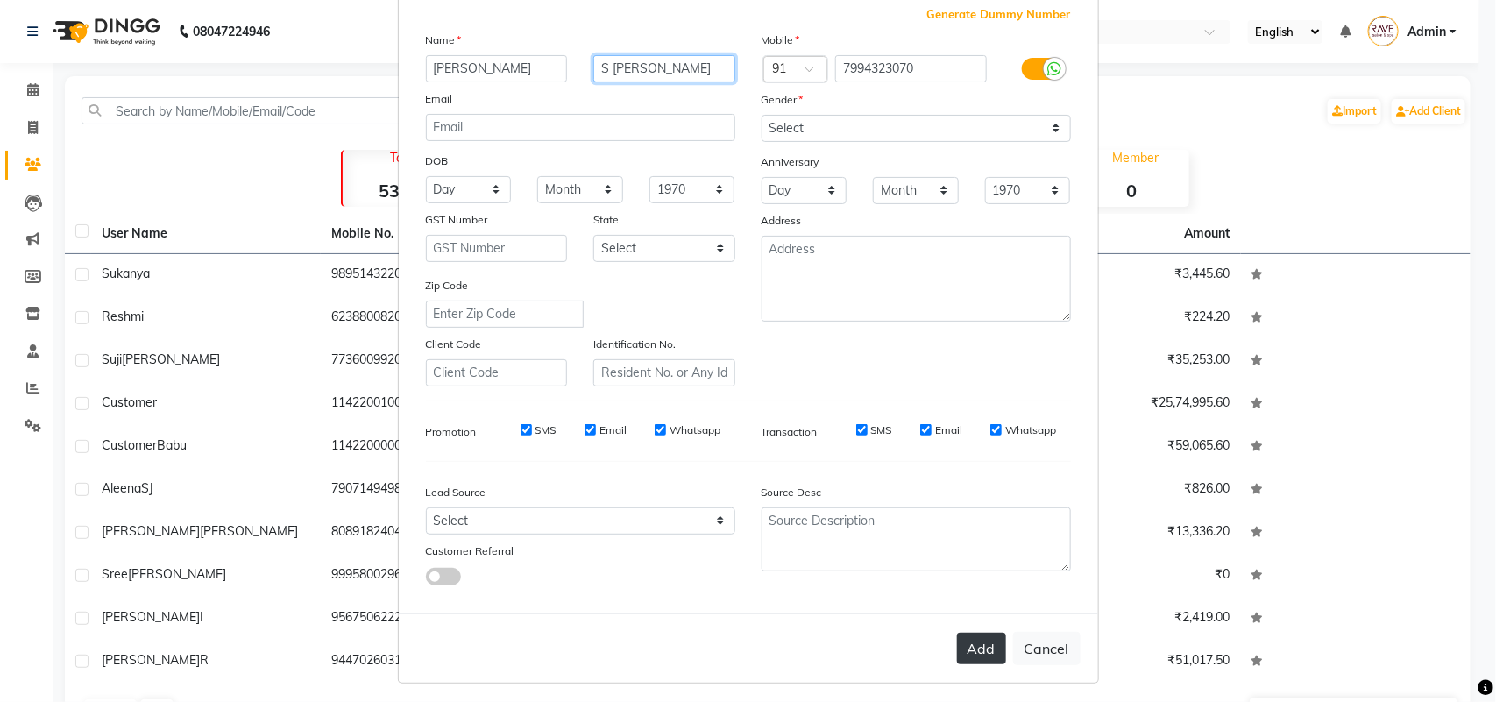
type input "S Pillai"
click at [957, 655] on button "Add" at bounding box center [981, 649] width 49 height 32
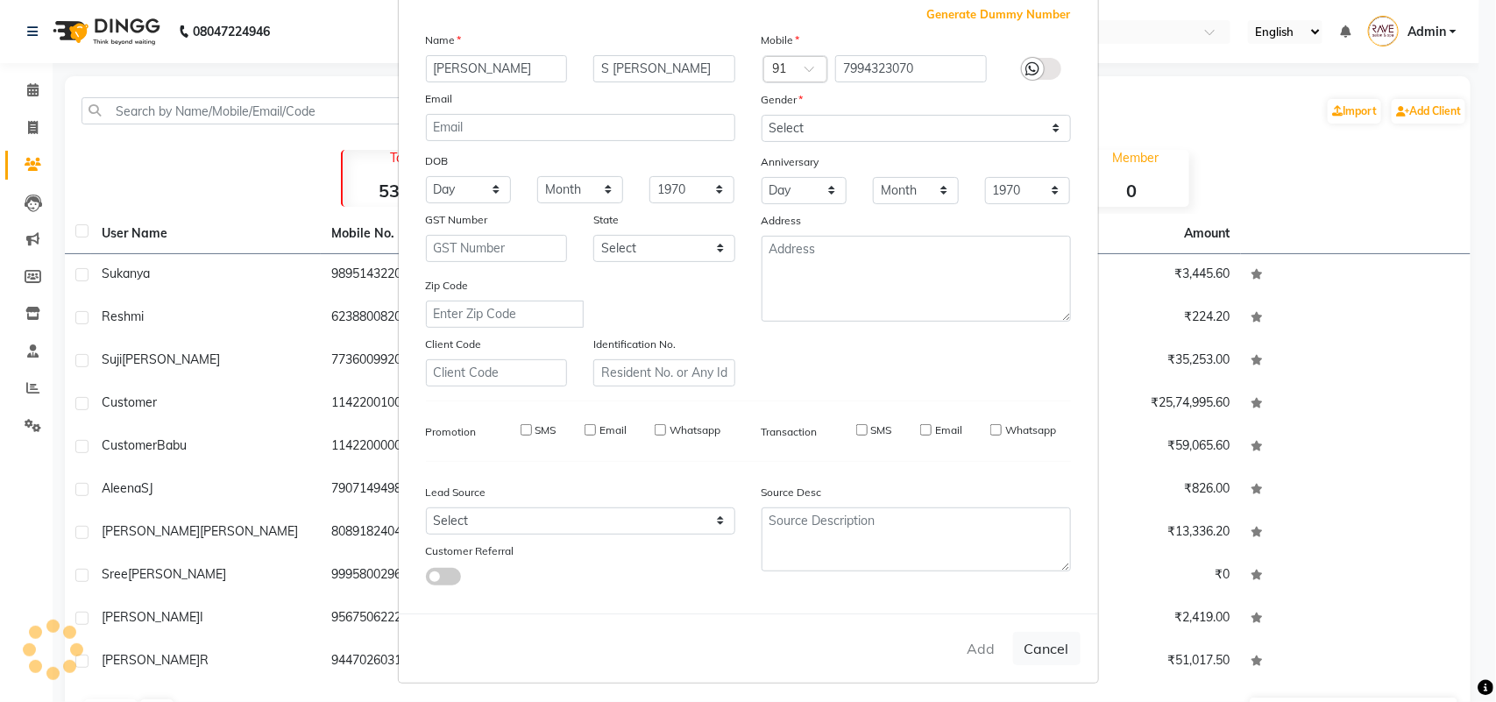
select select
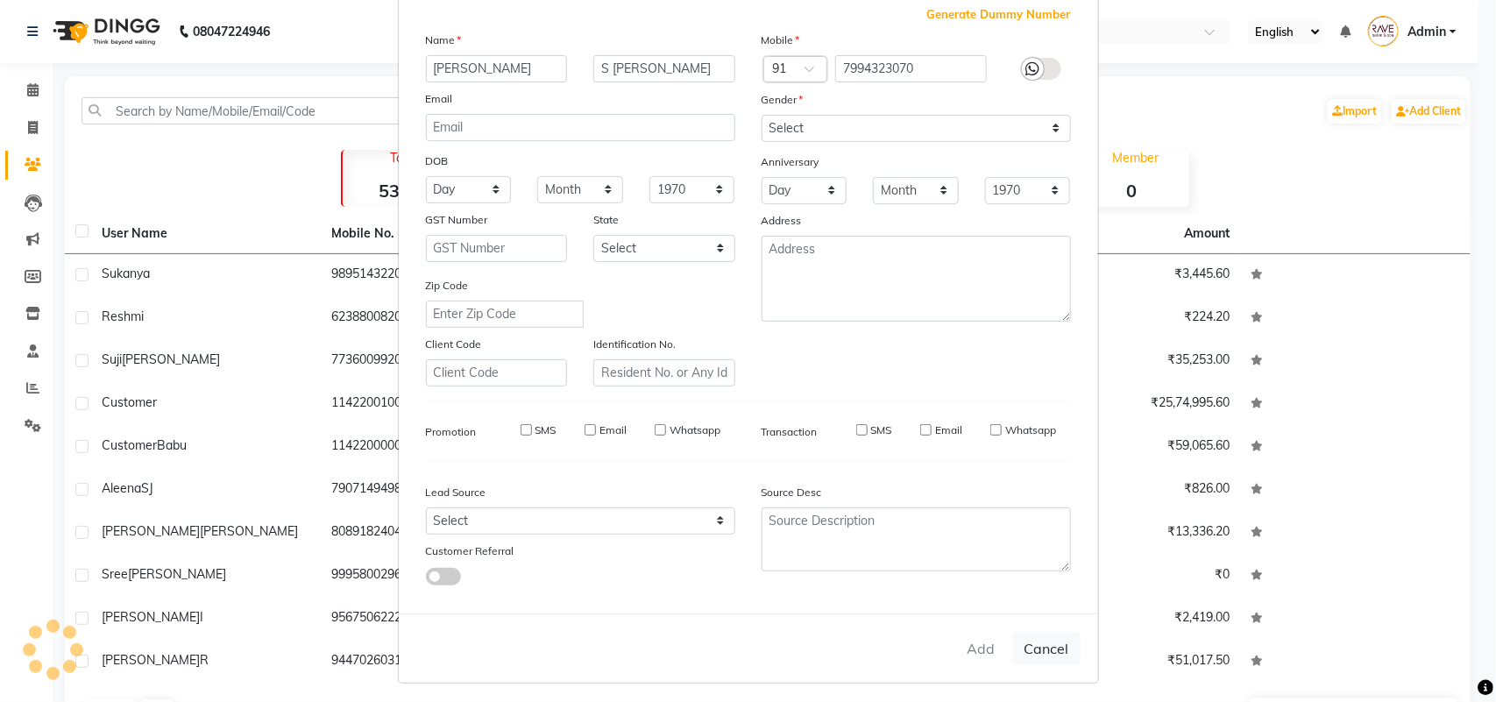
select select
checkbox input "false"
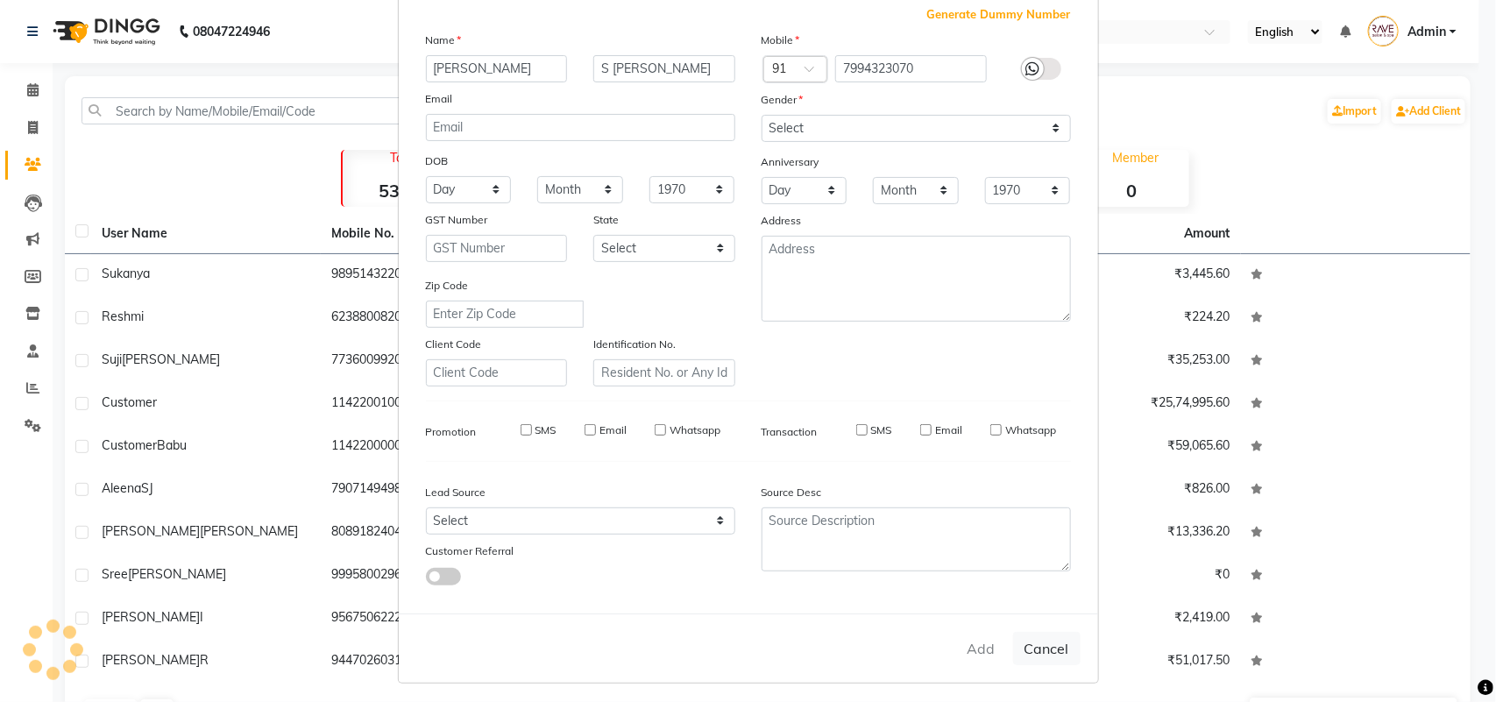
checkbox input "false"
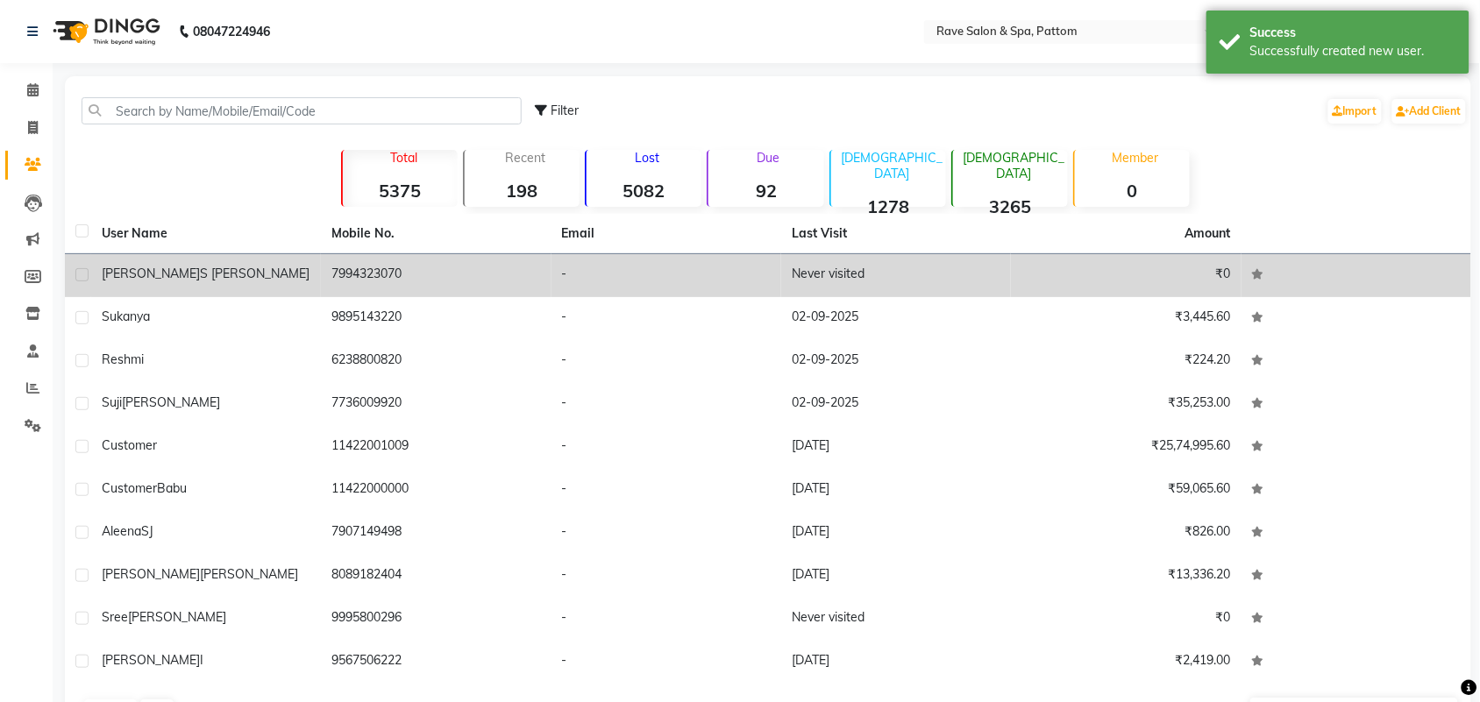
click at [238, 273] on div "Goutham S Pillai" at bounding box center [206, 274] width 209 height 18
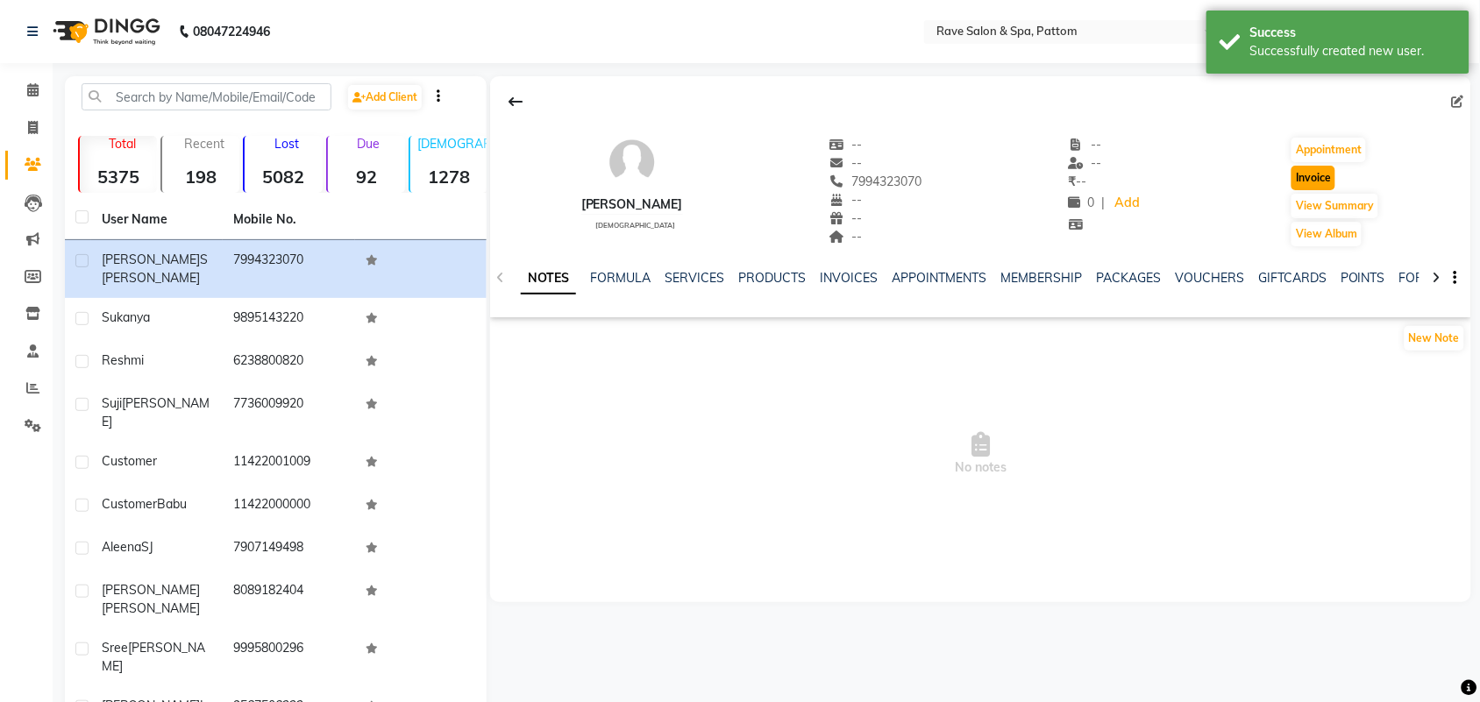
click at [1320, 180] on button "Invoice" at bounding box center [1313, 178] width 44 height 25
select select "service"
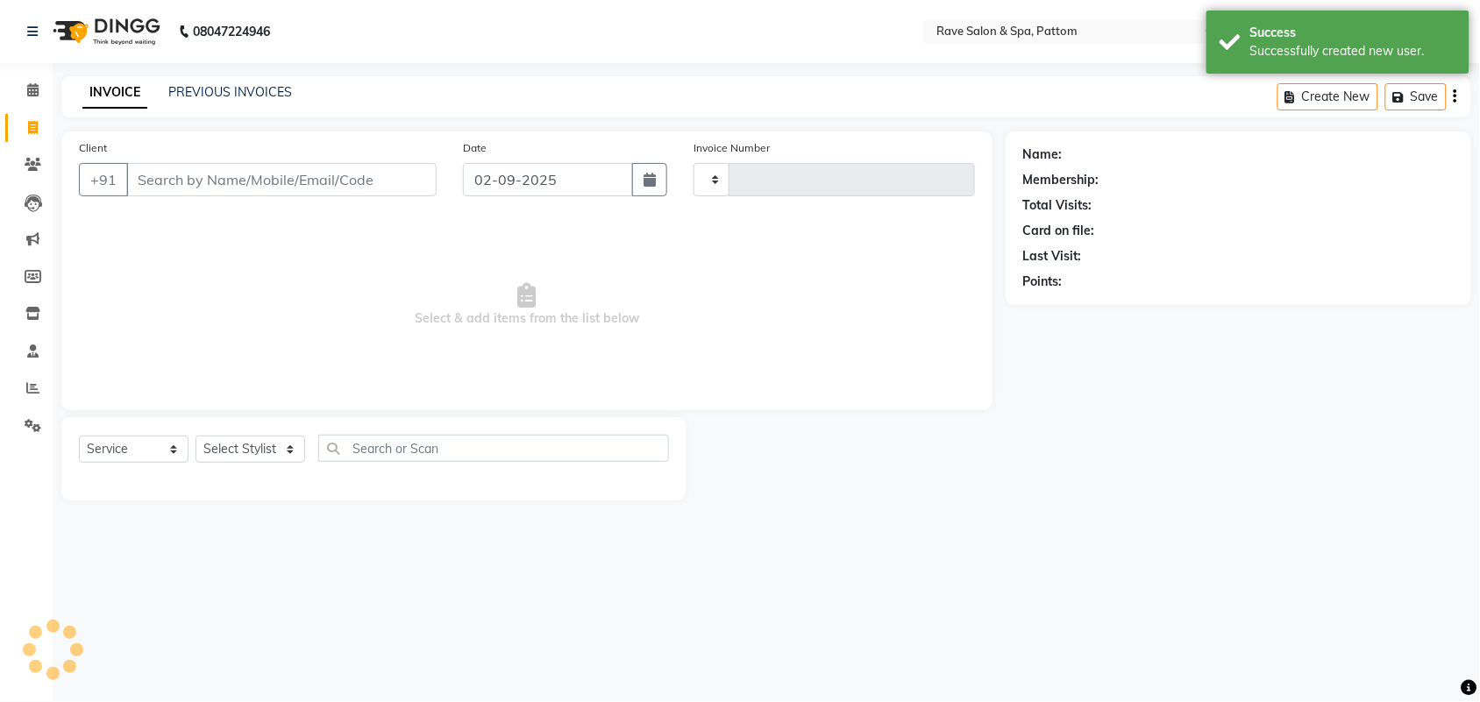
type input "0508"
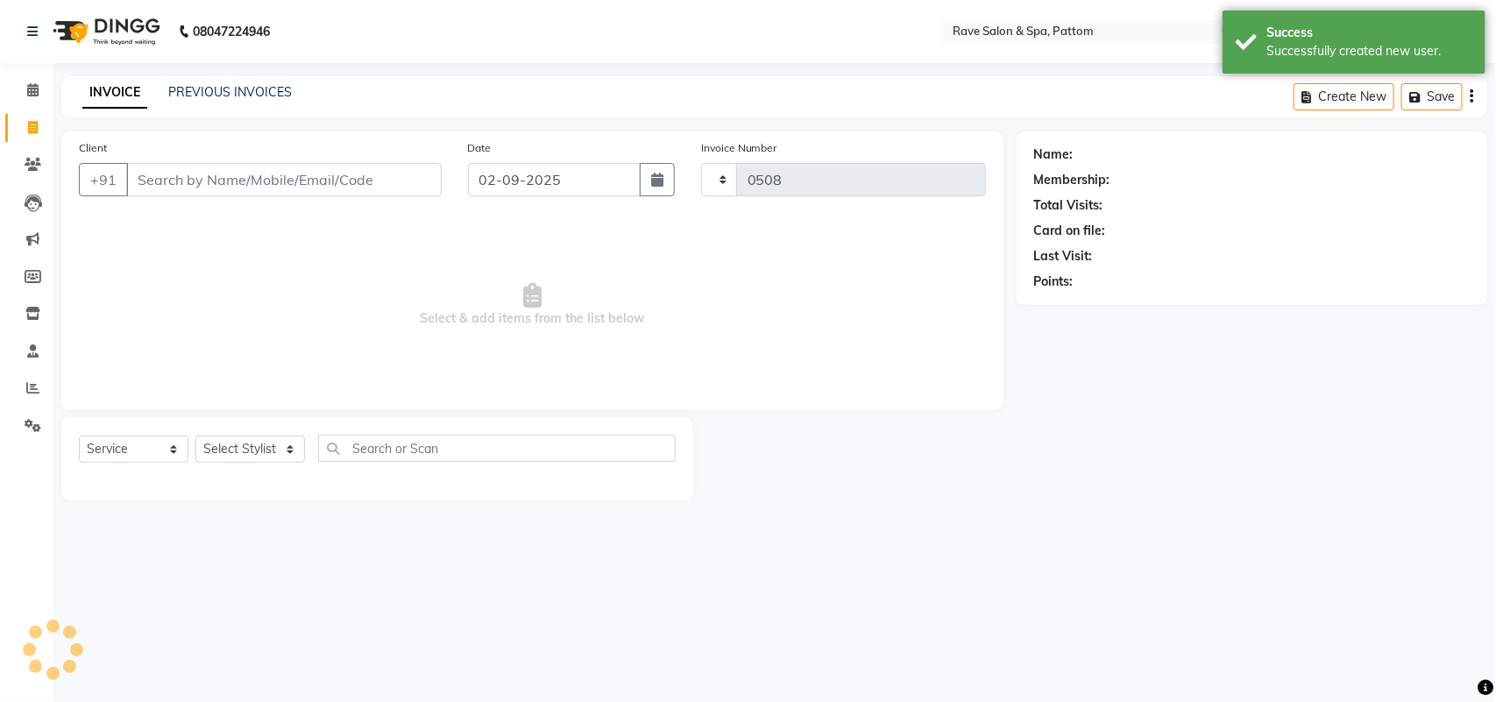
select select "3587"
click at [264, 439] on select "Select Stylist" at bounding box center [250, 449] width 110 height 27
type input "7994323070"
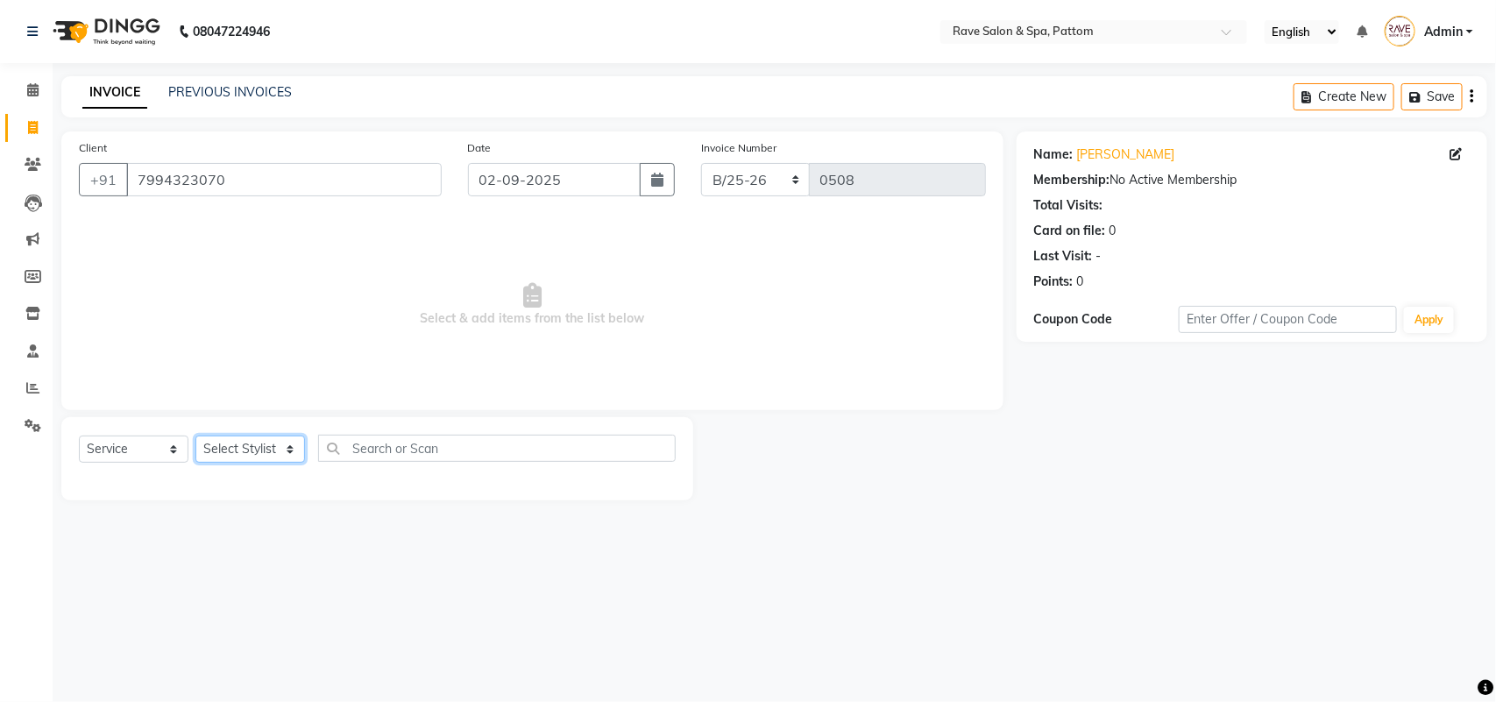
select select "83789"
click at [195, 436] on select "Select Stylist Amal Amit Anand ANU Aravind ARUN Bhawana Bibek Bijay Rai Bipendr…" at bounding box center [250, 449] width 110 height 27
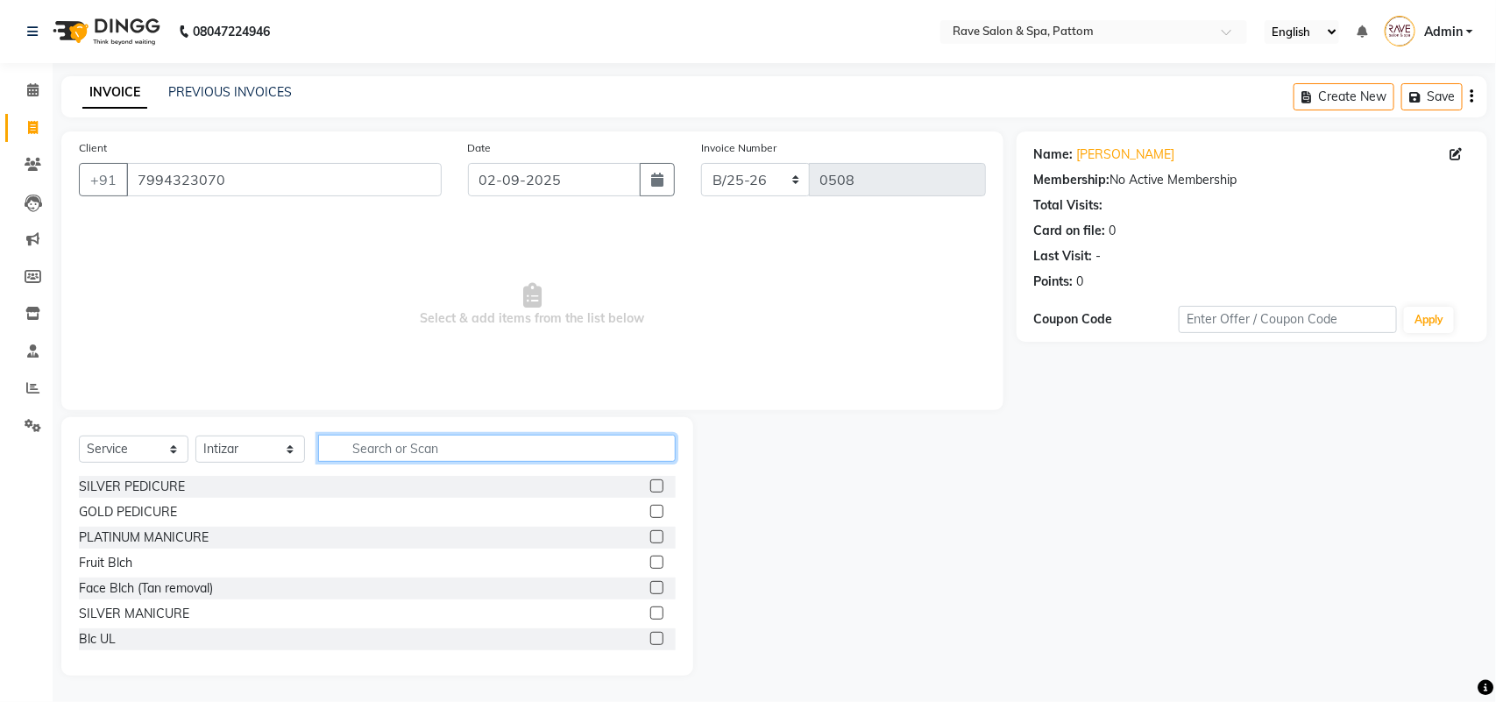
click at [392, 443] on input "text" at bounding box center [497, 448] width 358 height 27
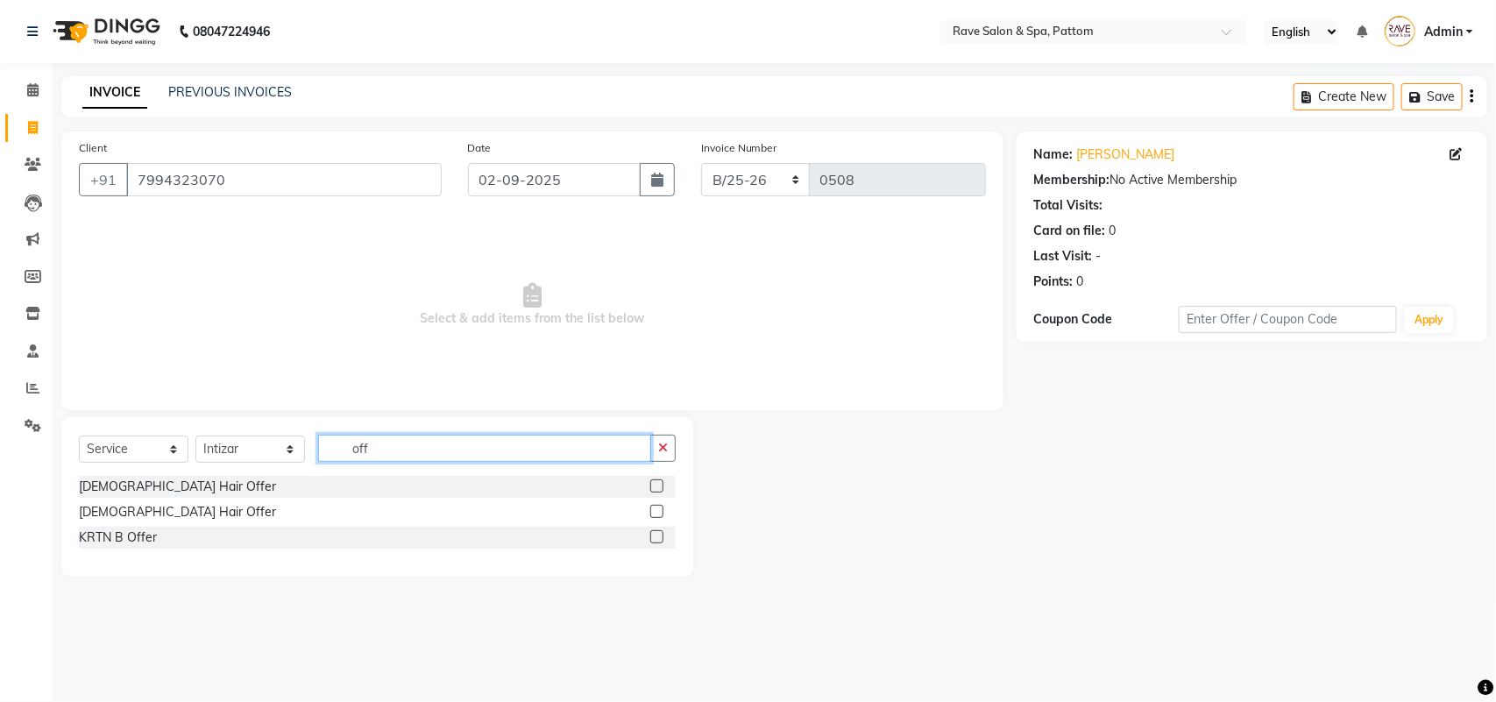
type input "off"
click at [657, 487] on label at bounding box center [656, 486] width 13 height 13
click at [657, 487] on input "checkbox" at bounding box center [655, 486] width 11 height 11
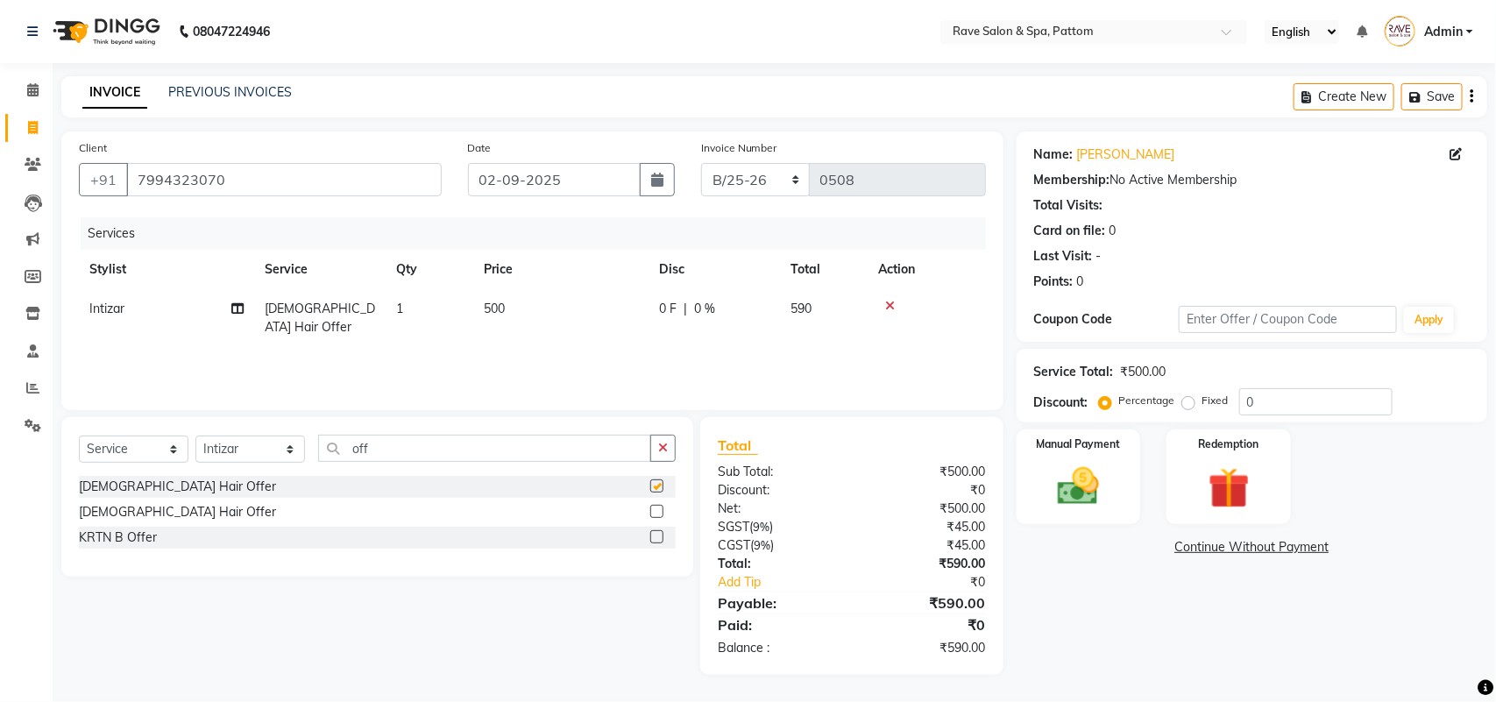
checkbox input "false"
click at [1062, 470] on img at bounding box center [1078, 486] width 69 height 49
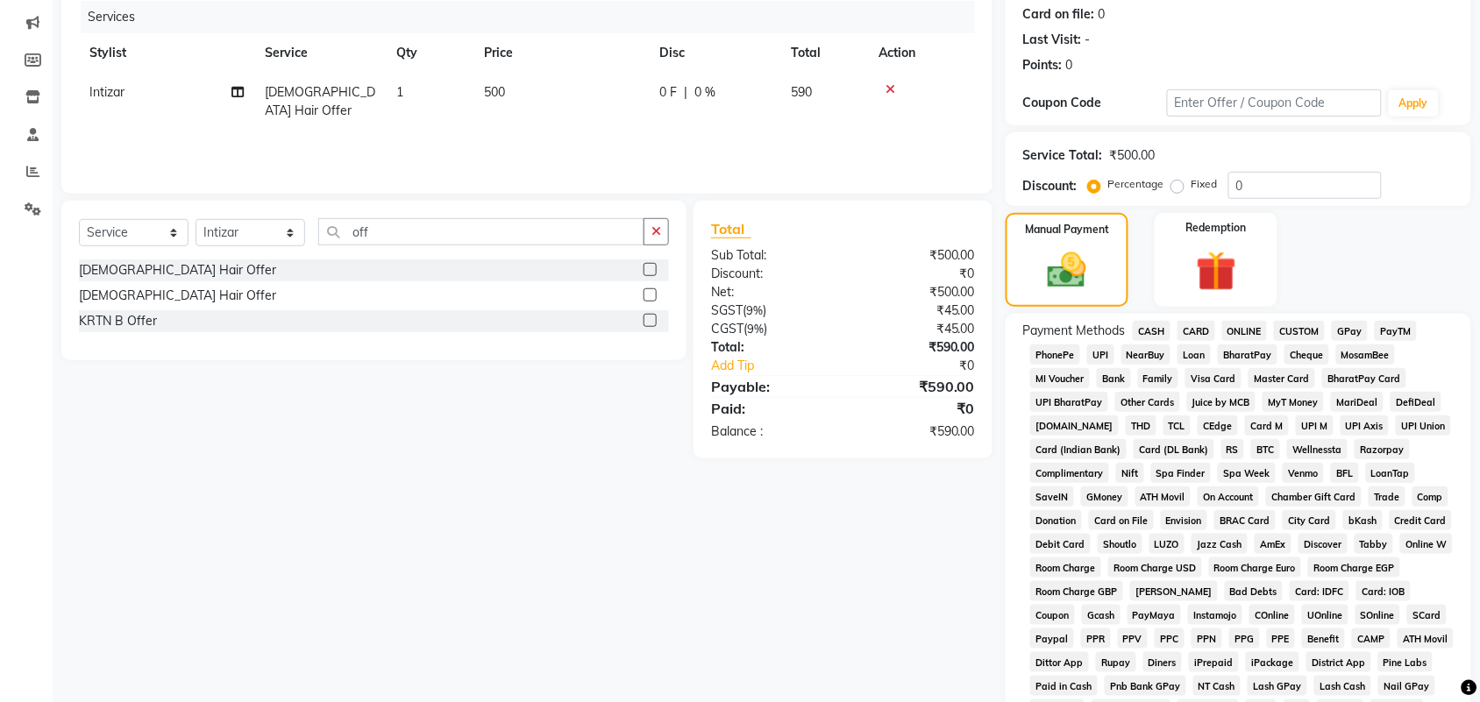
scroll to position [219, 0]
click at [1341, 327] on span "GPay" at bounding box center [1350, 328] width 36 height 20
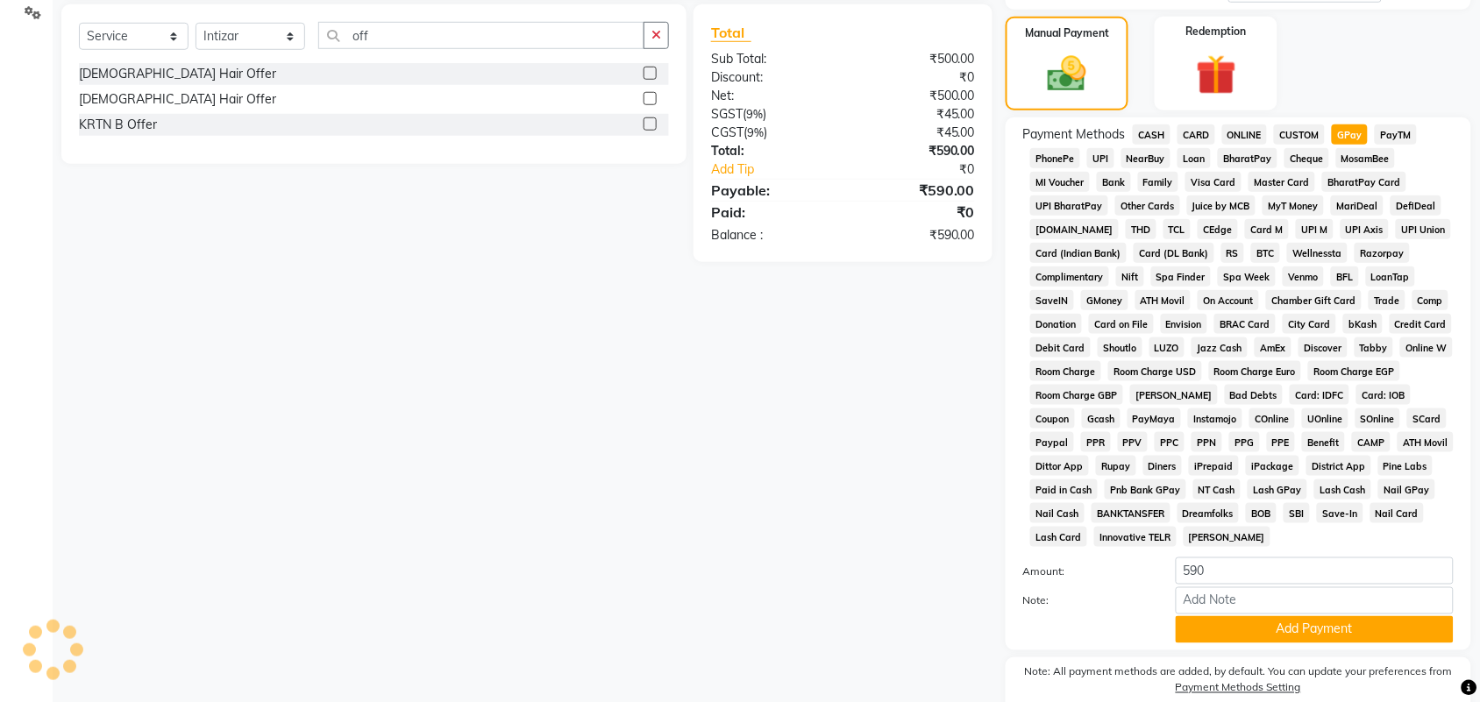
scroll to position [438, 0]
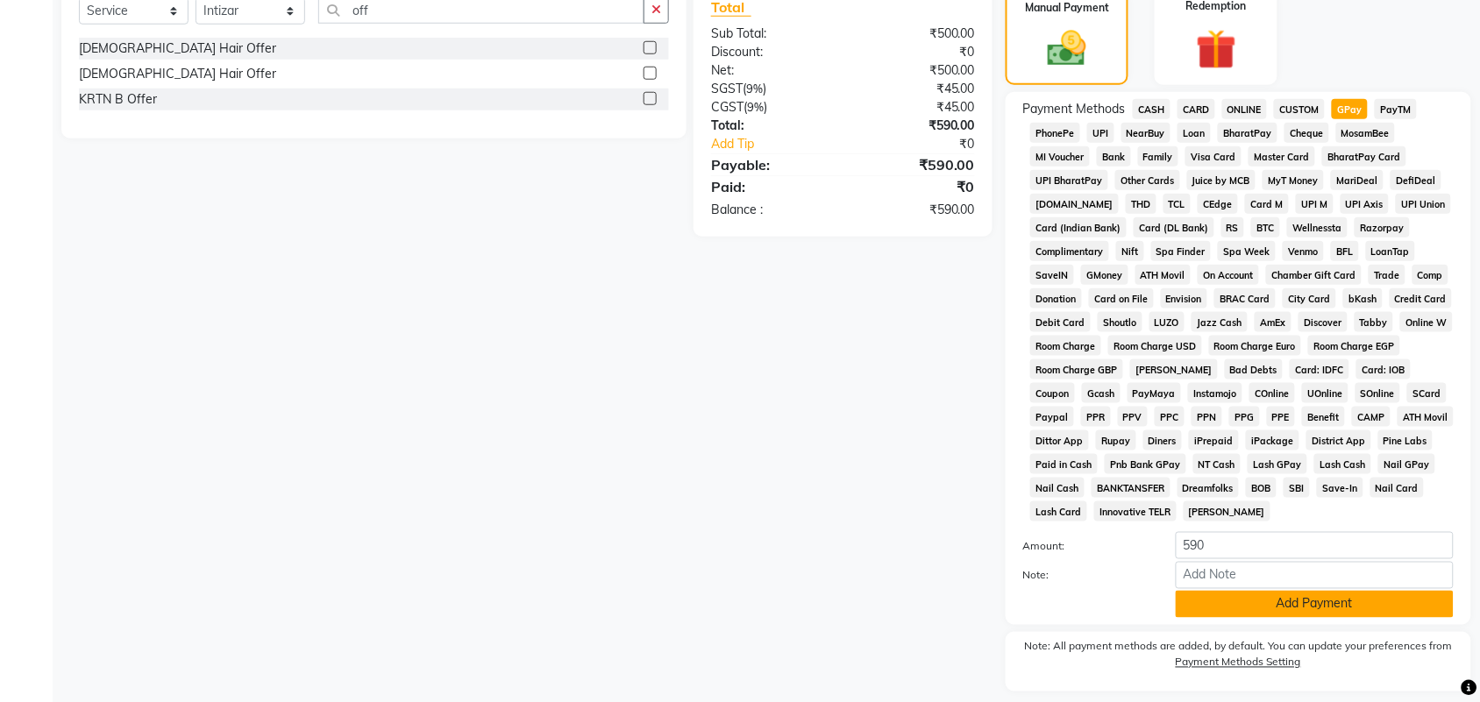
click at [1215, 607] on button "Add Payment" at bounding box center [1315, 604] width 278 height 27
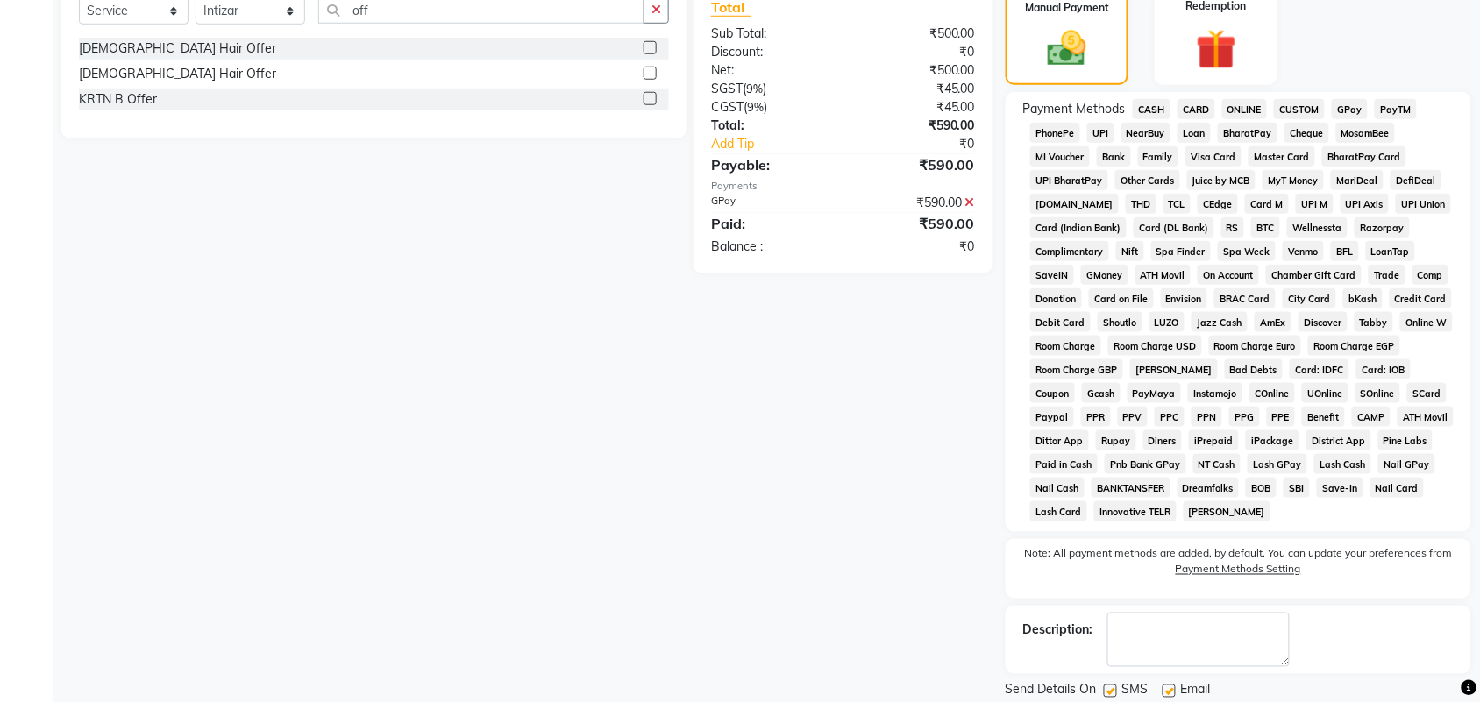
click at [1105, 688] on label at bounding box center [1110, 691] width 13 height 13
click at [1105, 688] on input "checkbox" at bounding box center [1109, 691] width 11 height 11
checkbox input "false"
drag, startPoint x: 1105, startPoint y: 688, endPoint x: 1146, endPoint y: 690, distance: 40.4
click at [1105, 688] on div "Send Details On SMS Email Checkout" at bounding box center [1237, 707] width 465 height 53
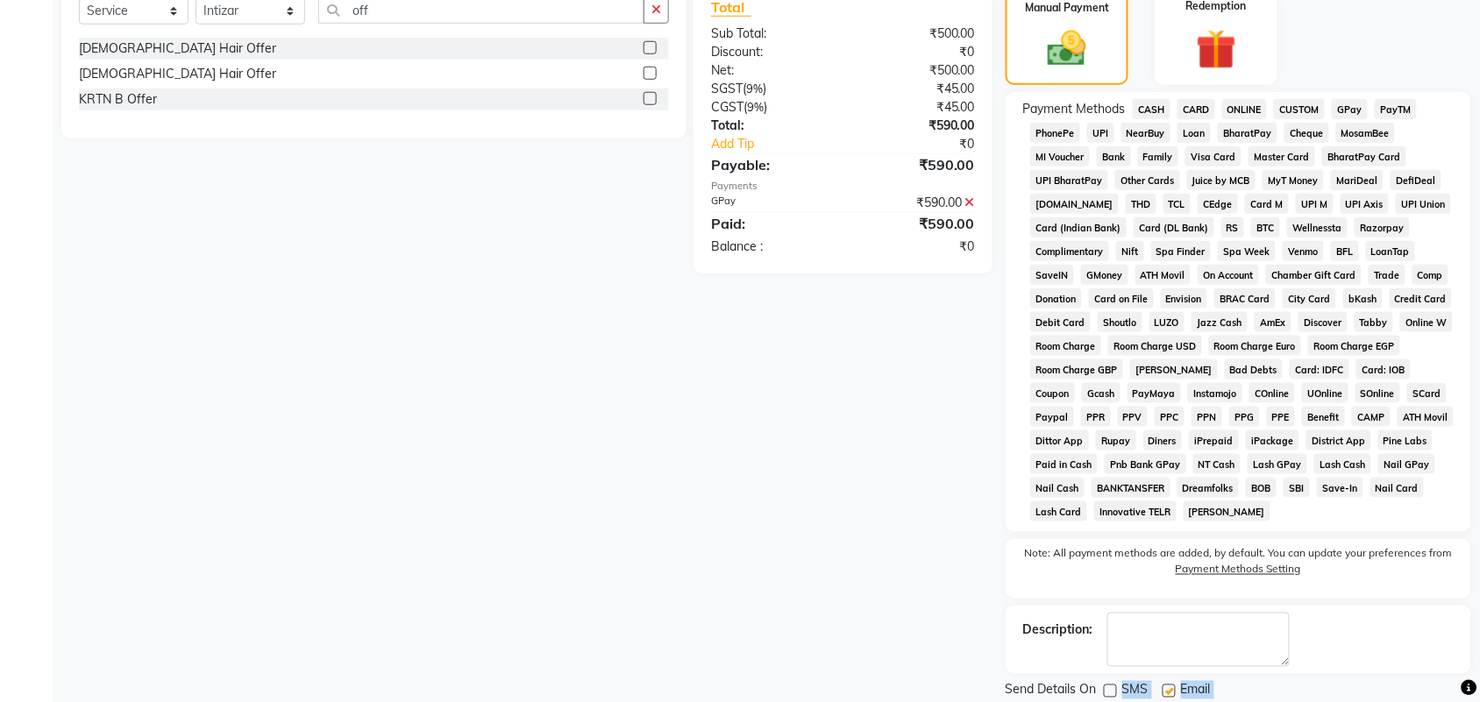
scroll to position [482, 0]
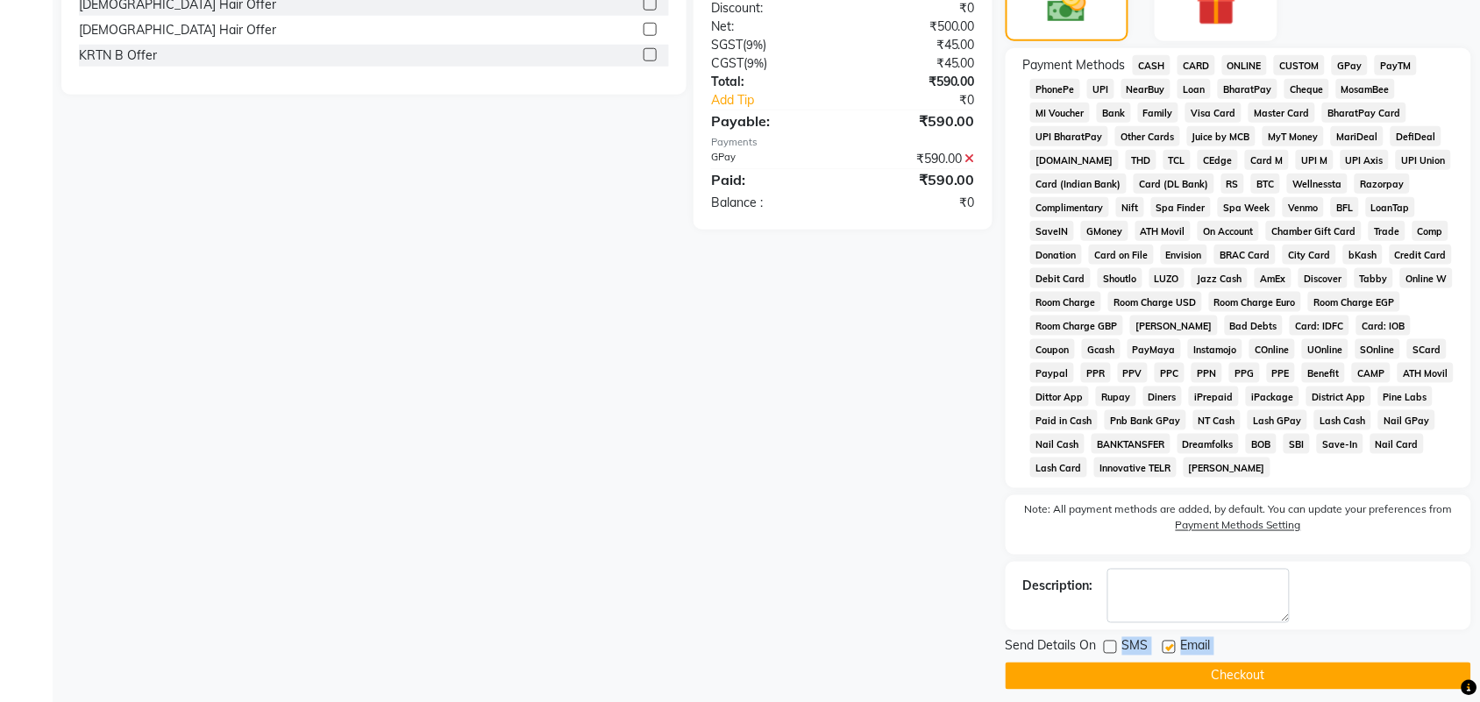
click at [1168, 650] on label at bounding box center [1168, 647] width 13 height 13
click at [1168, 650] on input "checkbox" at bounding box center [1167, 648] width 11 height 11
checkbox input "false"
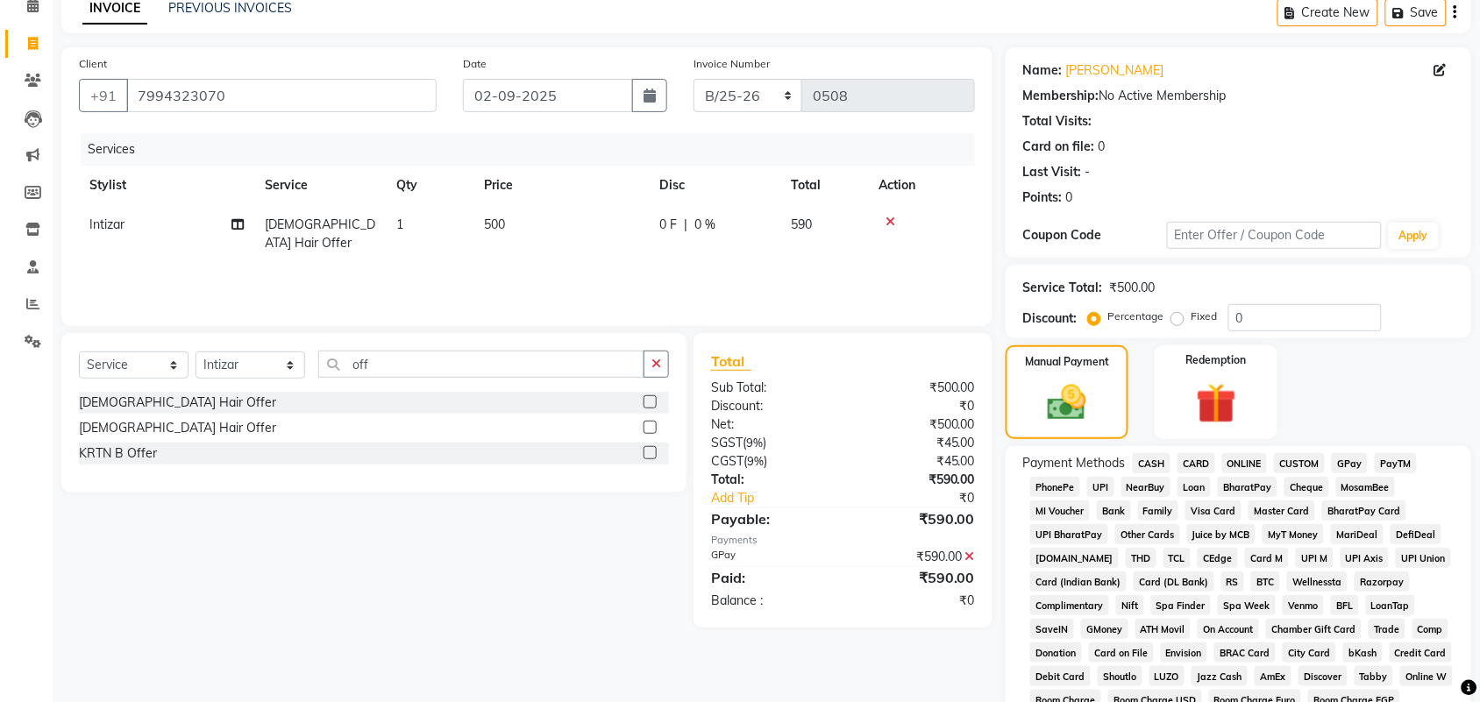
scroll to position [44, 0]
